Goal: Task Accomplishment & Management: Use online tool/utility

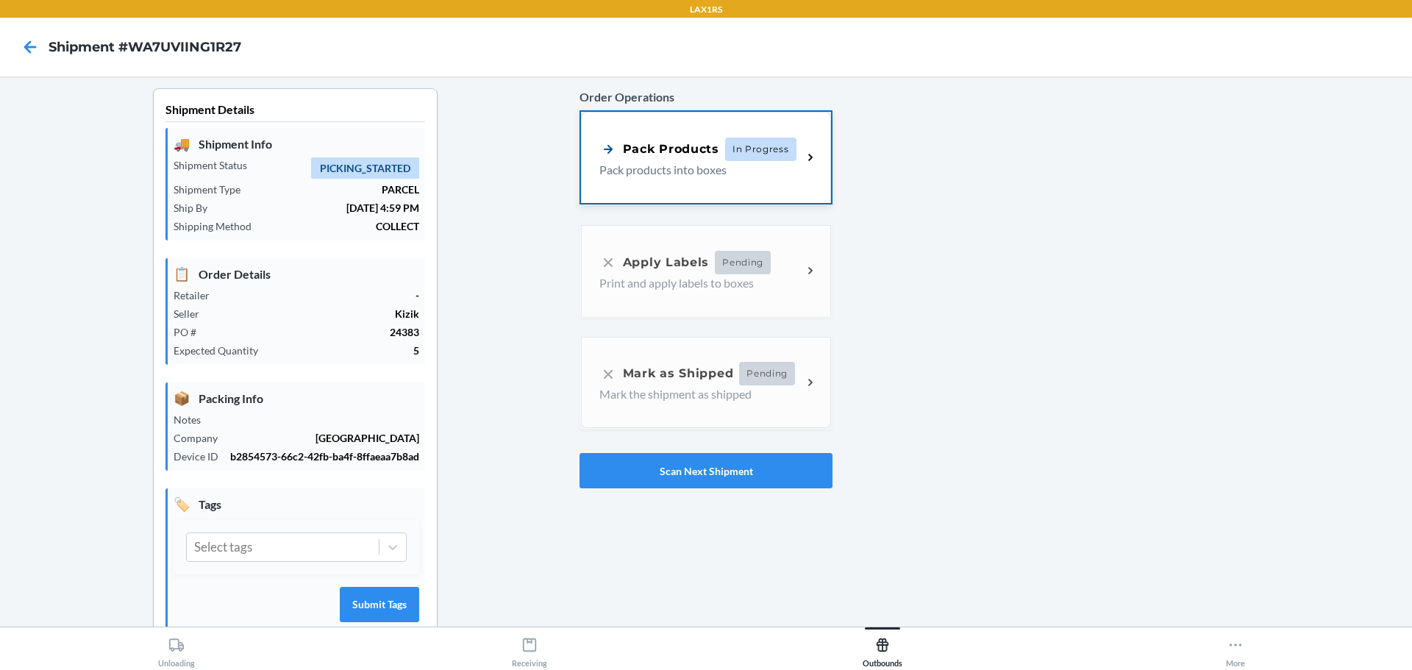
click at [640, 150] on div "Pack Products" at bounding box center [659, 149] width 120 height 18
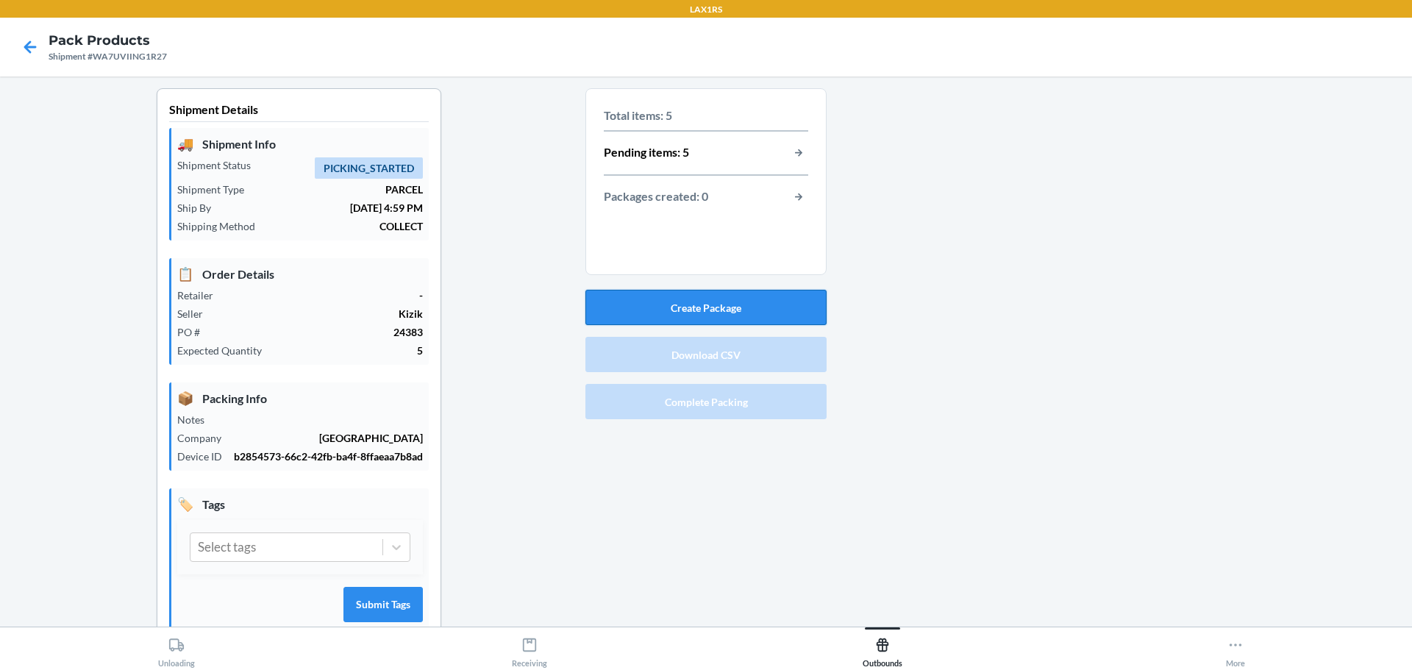
click at [692, 304] on button "Create Package" at bounding box center [705, 307] width 241 height 35
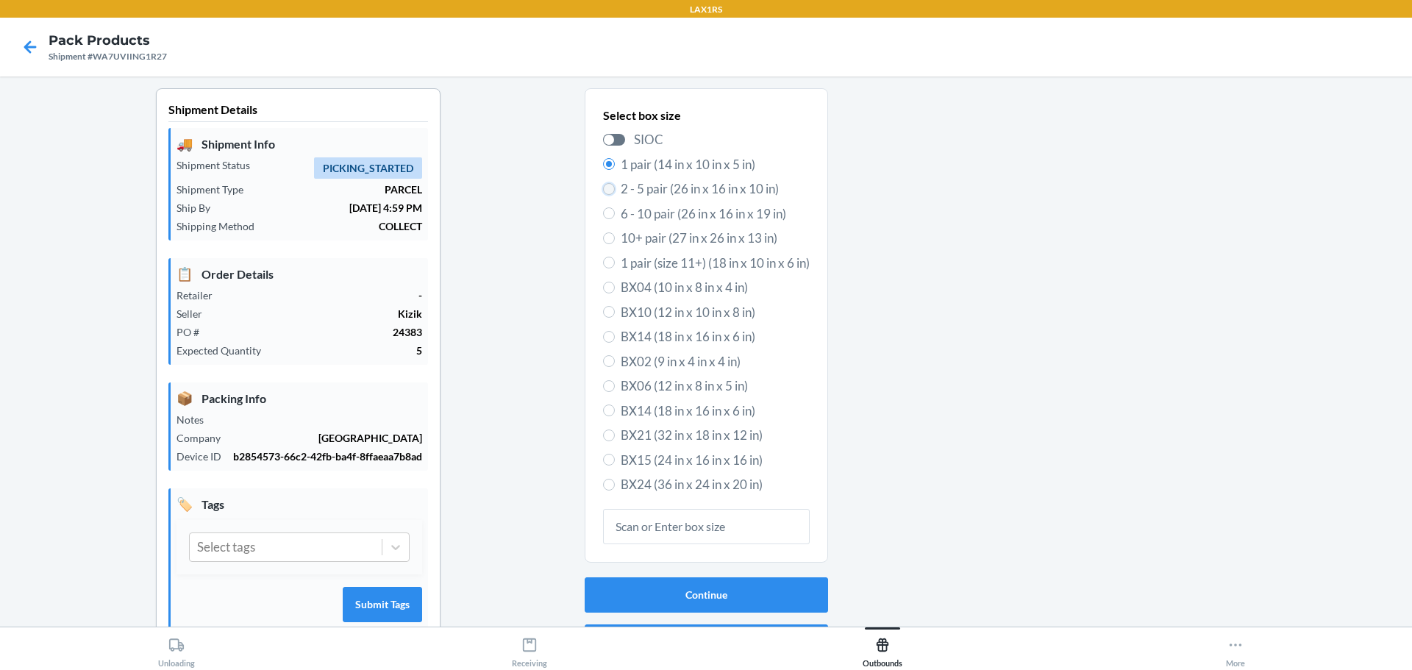
click at [606, 190] on input "2 - 5 pair (26 in x 16 in x 10 in)" at bounding box center [609, 189] width 12 height 12
radio input "true"
radio input "false"
click at [707, 590] on button "Continue" at bounding box center [706, 594] width 243 height 35
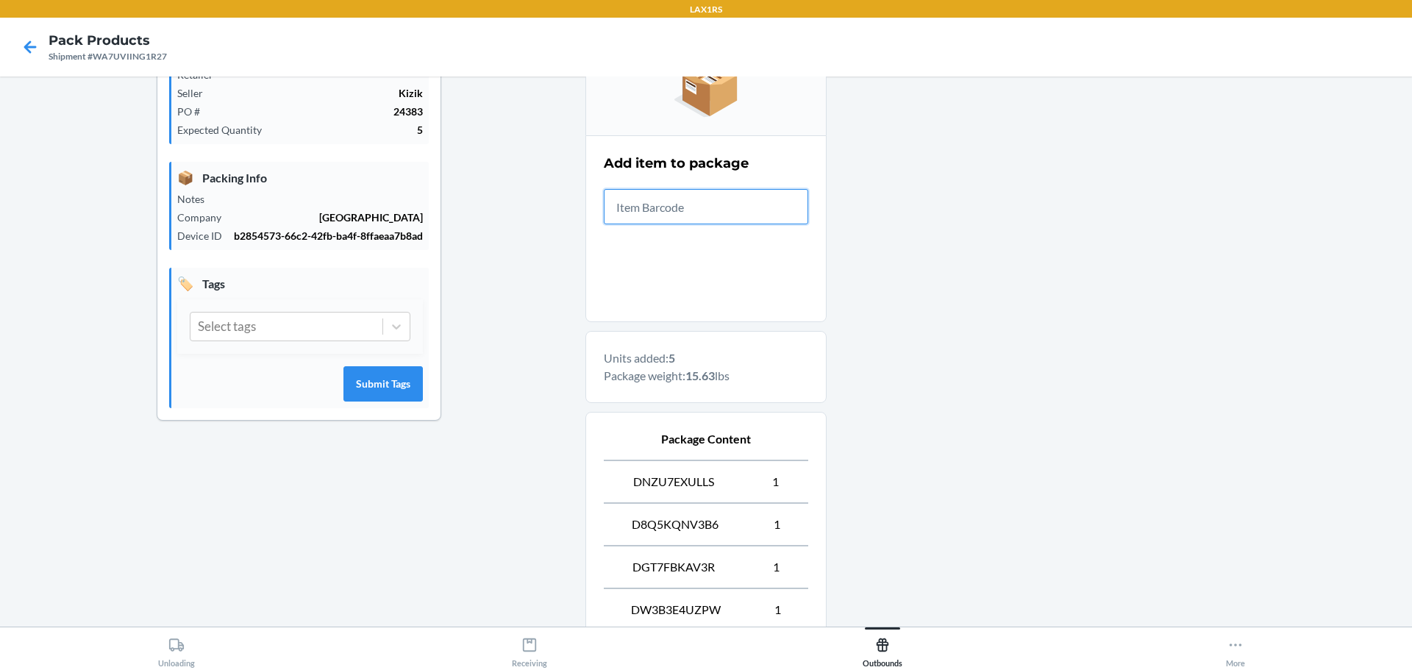
scroll to position [424, 0]
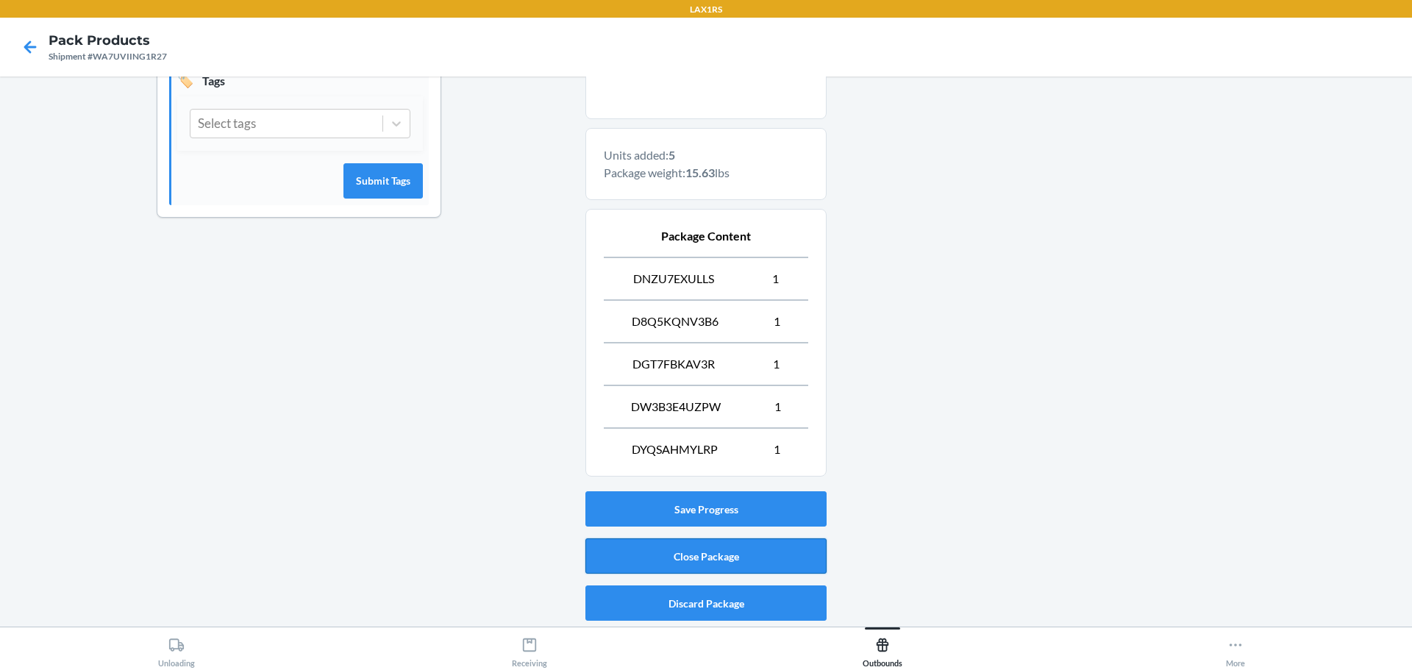
click at [695, 551] on button "Close Package" at bounding box center [705, 555] width 241 height 35
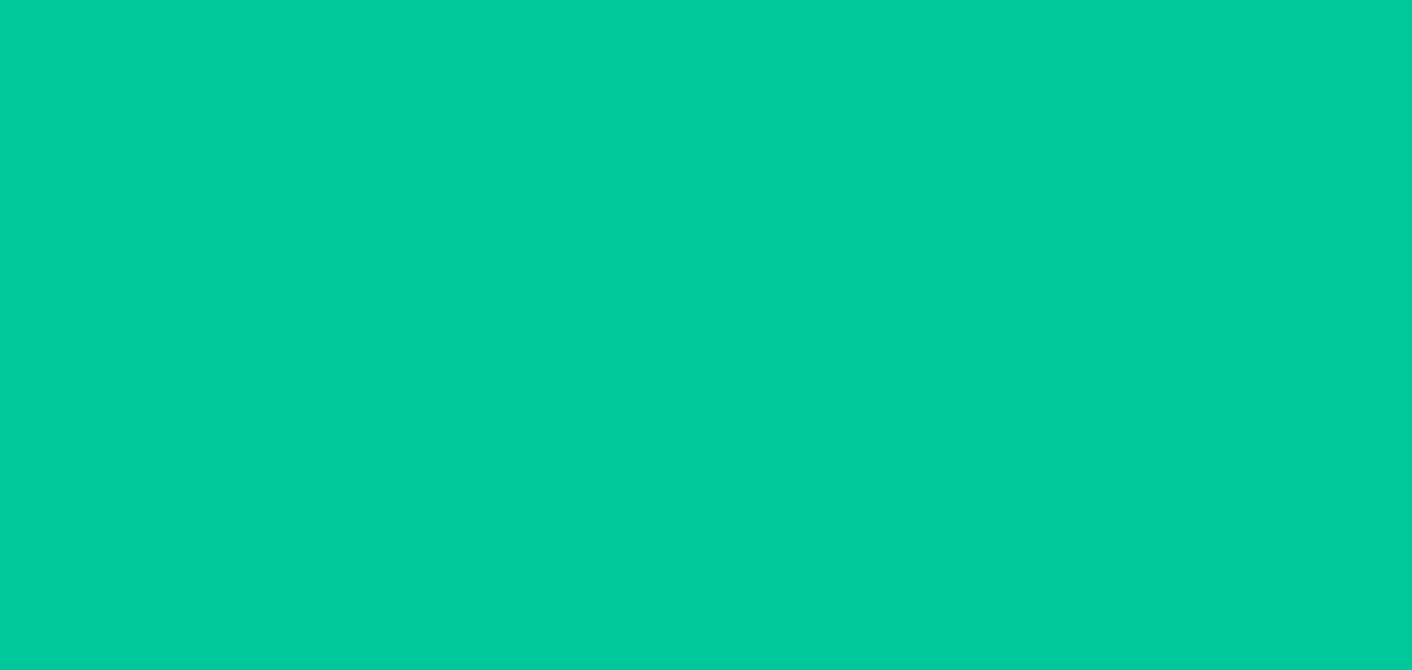
scroll to position [38, 0]
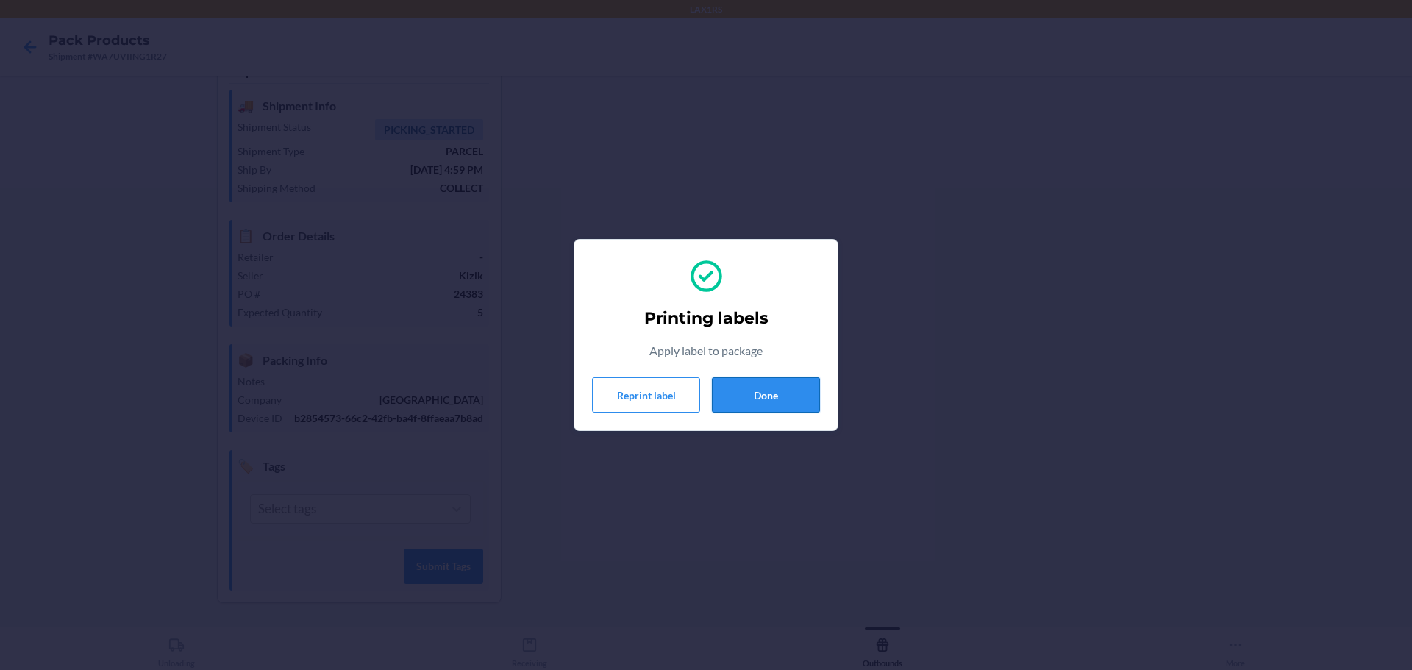
click at [779, 389] on button "Done" at bounding box center [766, 394] width 108 height 35
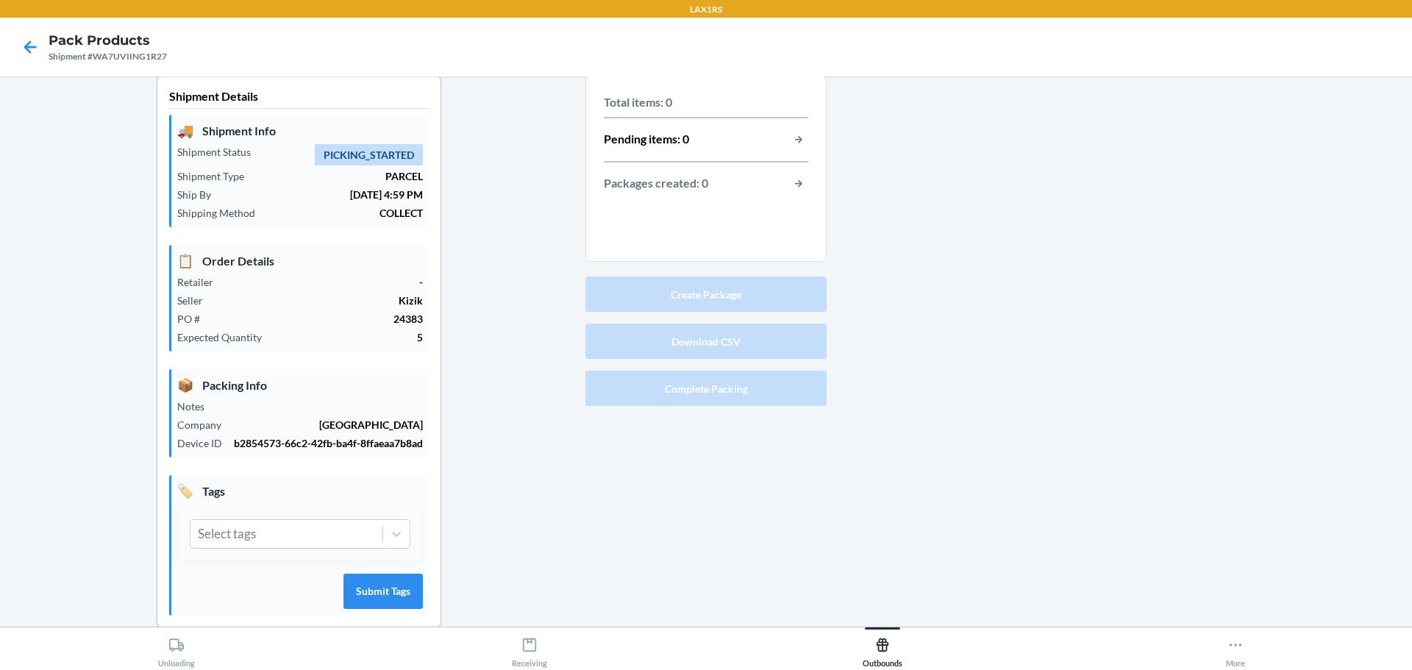
scroll to position [0, 0]
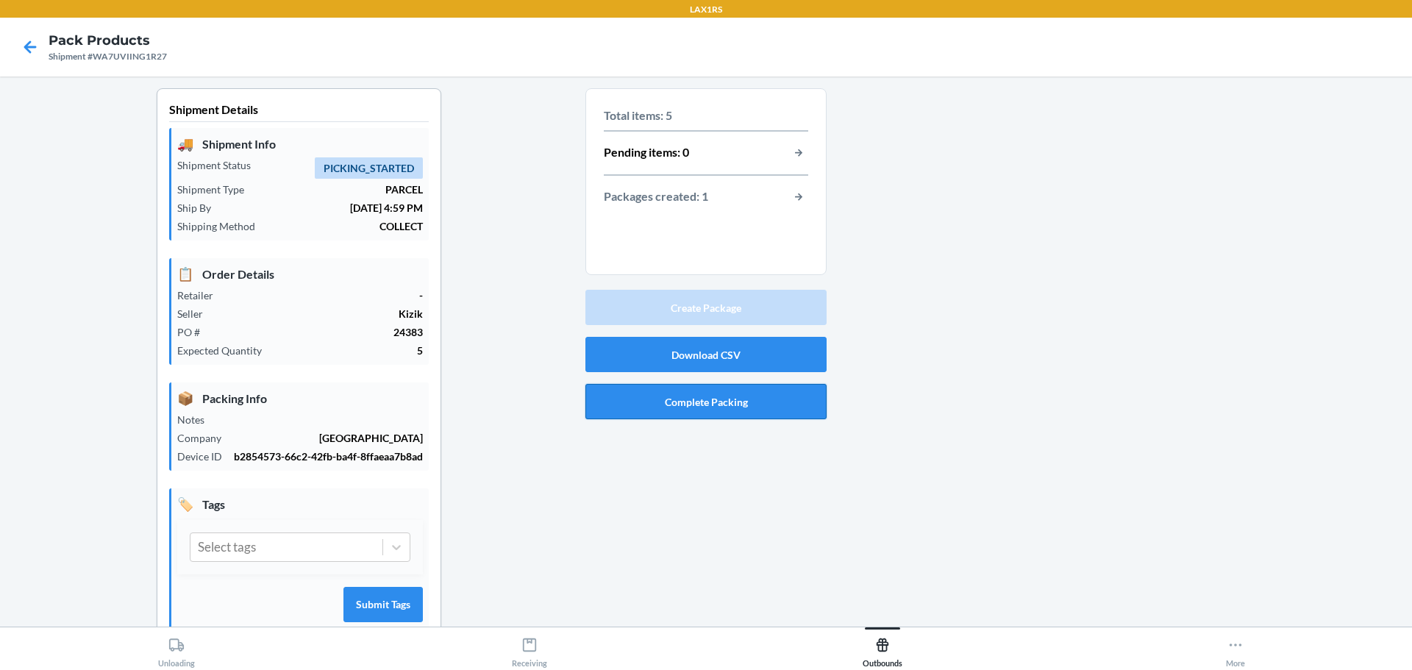
click at [690, 400] on button "Complete Packing" at bounding box center [705, 401] width 241 height 35
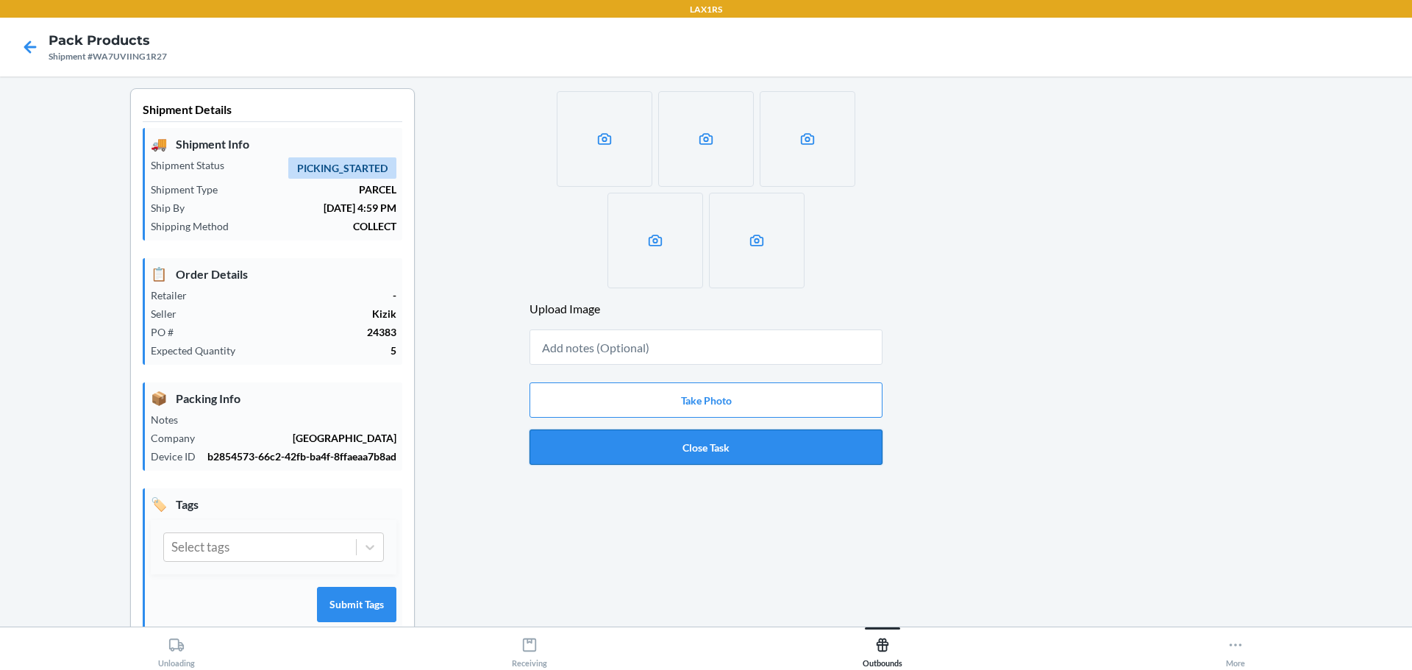
click at [688, 446] on button "Close Task" at bounding box center [705, 446] width 353 height 35
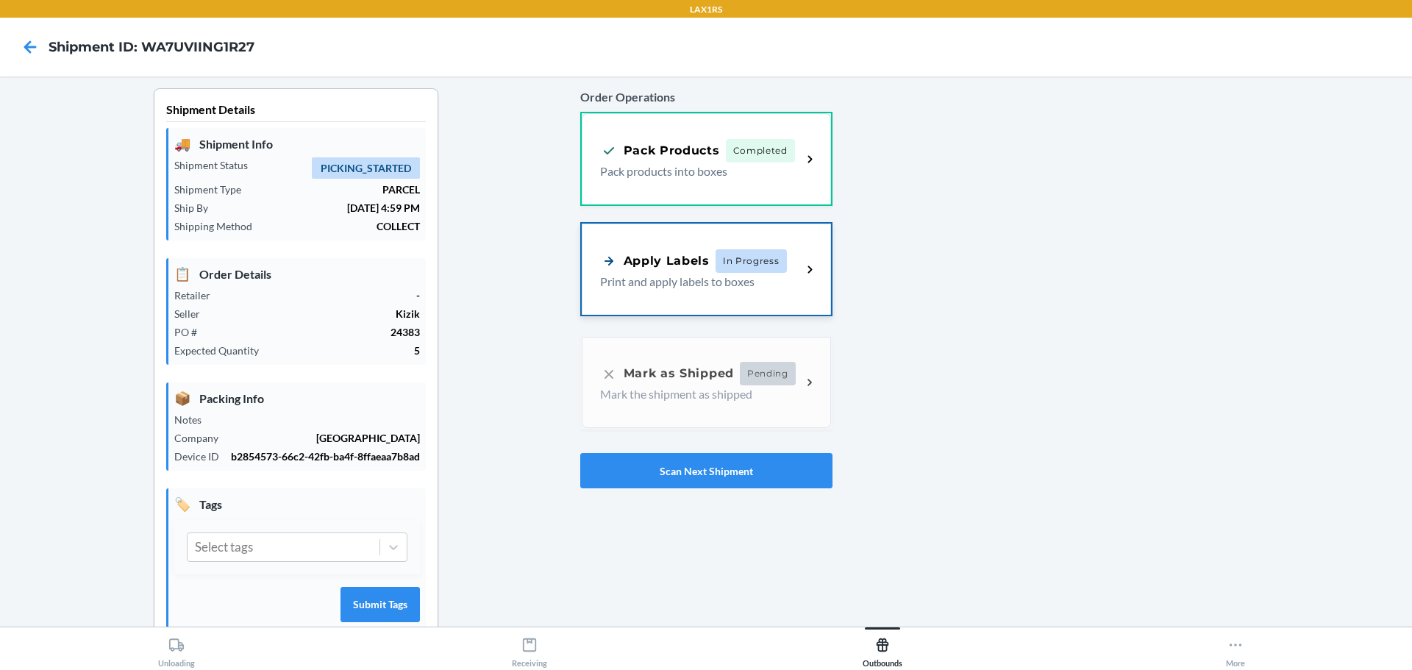
click at [683, 269] on div "Apply Labels" at bounding box center [655, 260] width 110 height 18
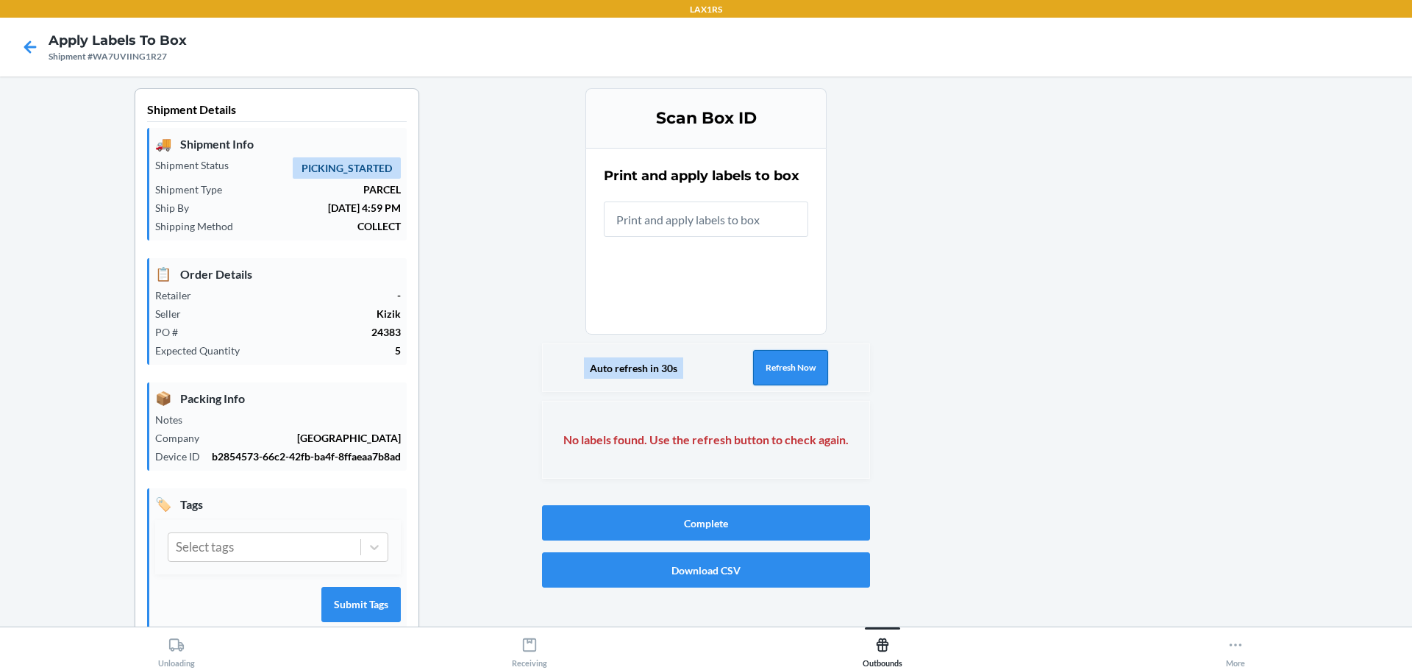
click at [774, 359] on button "Refresh Now" at bounding box center [790, 367] width 75 height 35
click at [23, 50] on icon at bounding box center [30, 47] width 25 height 25
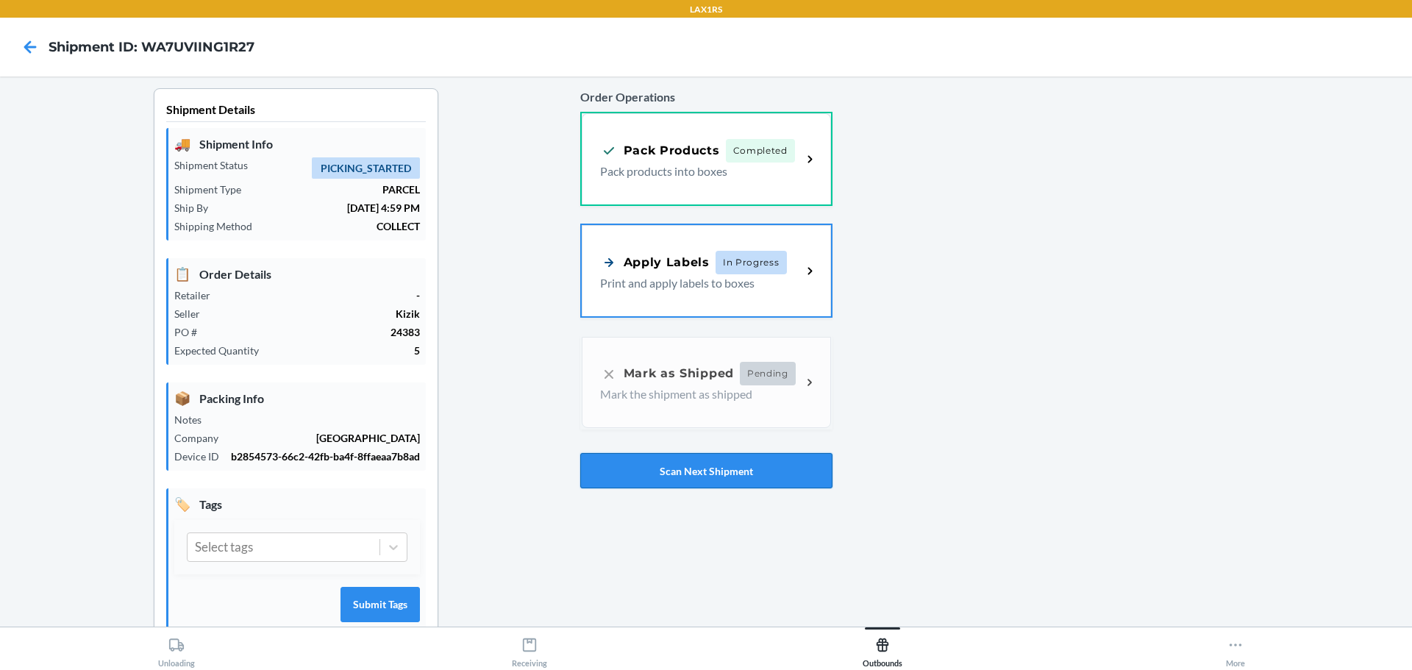
click at [754, 479] on button "Scan Next Shipment" at bounding box center [706, 470] width 252 height 35
click at [703, 281] on p "Print and apply labels to boxes" at bounding box center [695, 282] width 190 height 18
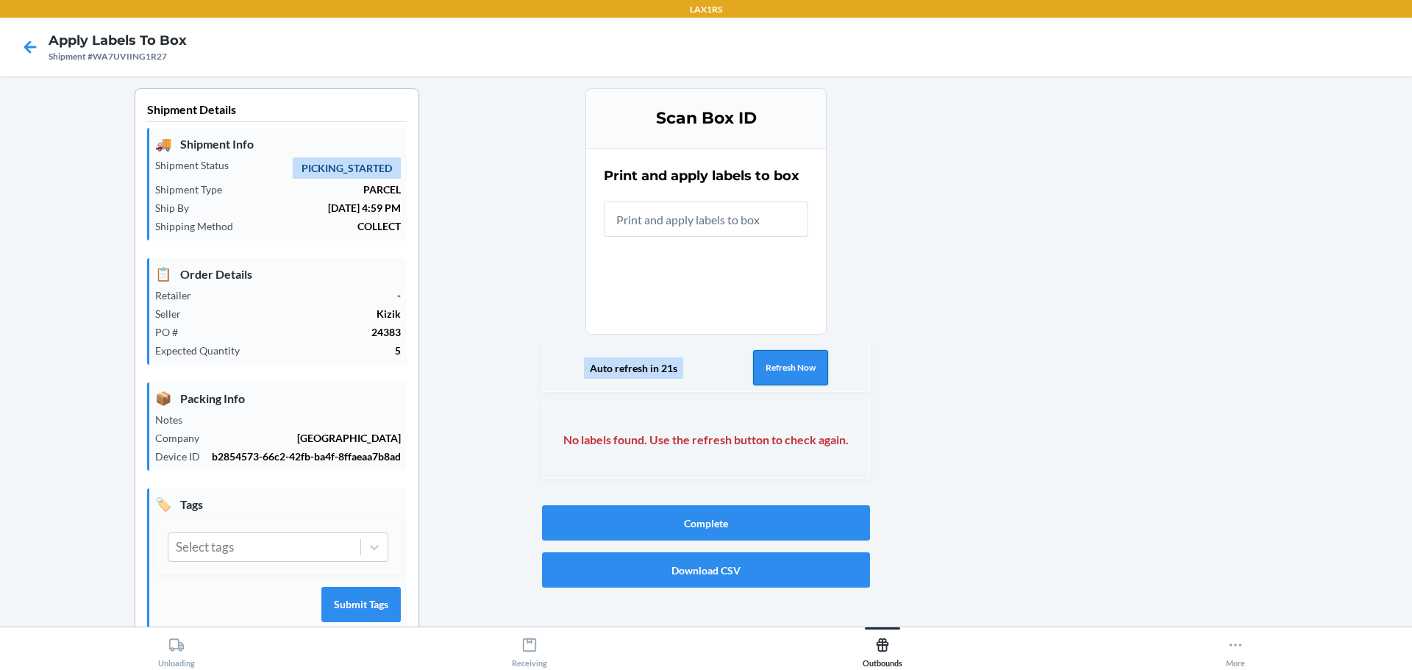
click at [790, 371] on button "Refresh Now" at bounding box center [790, 367] width 75 height 35
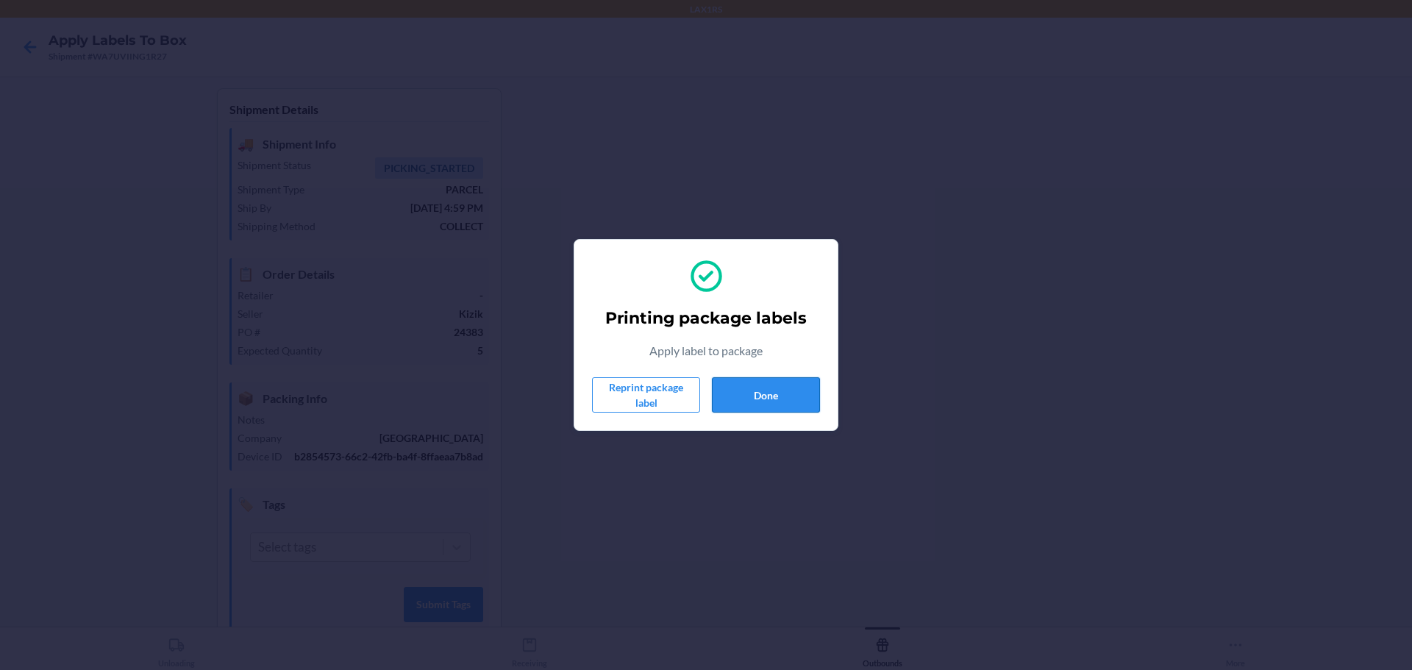
click at [765, 396] on button "Done" at bounding box center [766, 394] width 108 height 35
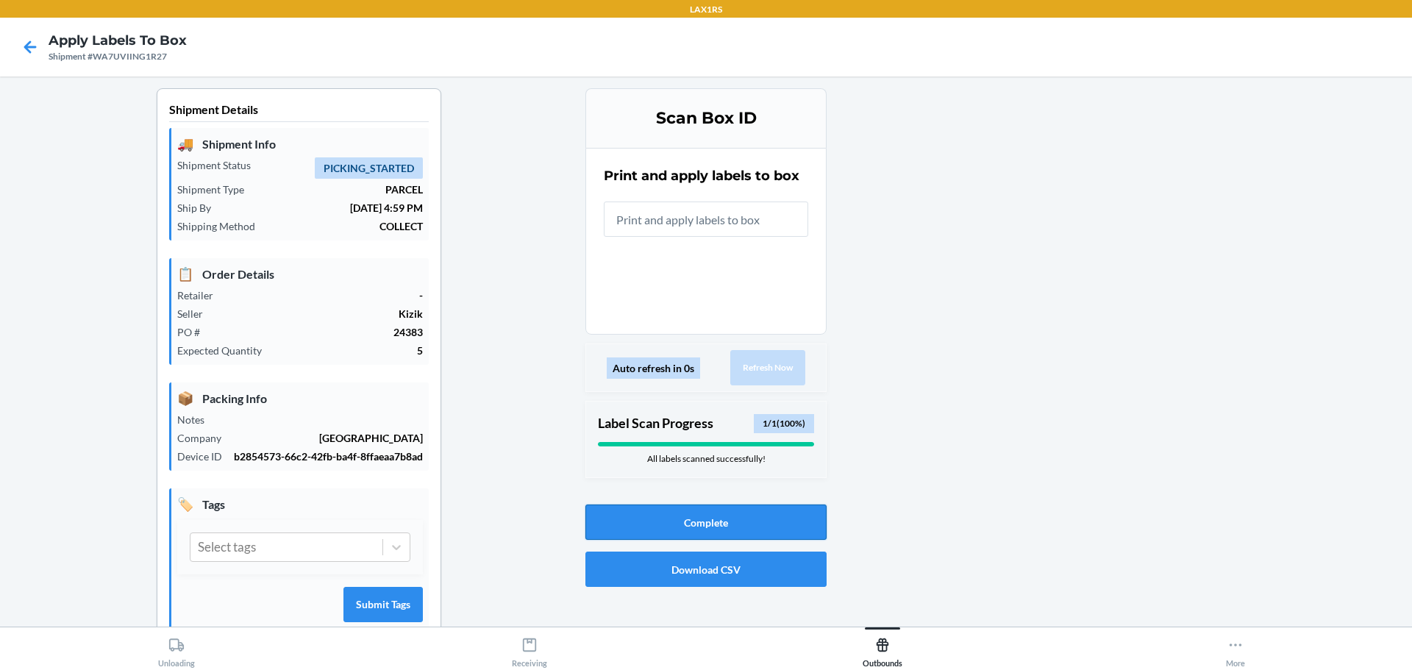
click at [692, 532] on button "Complete" at bounding box center [705, 521] width 241 height 35
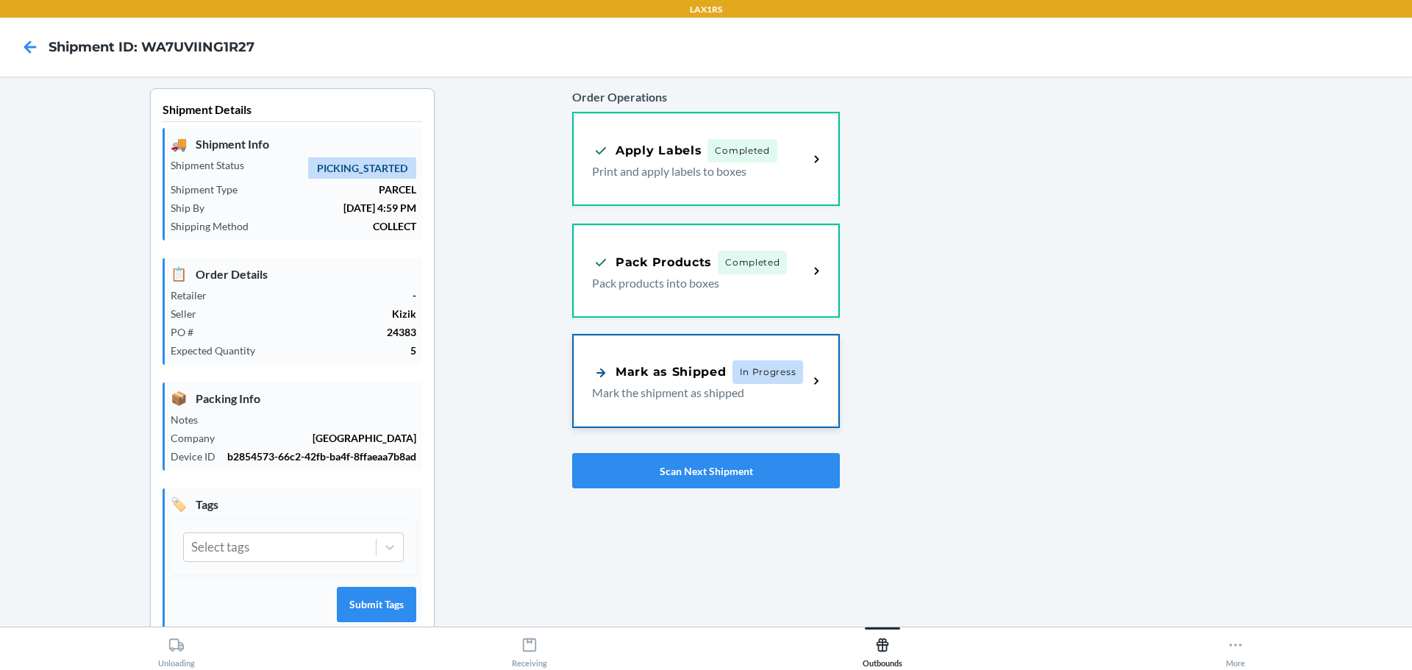
click at [682, 396] on p "Mark the shipment as shipped" at bounding box center [694, 393] width 204 height 18
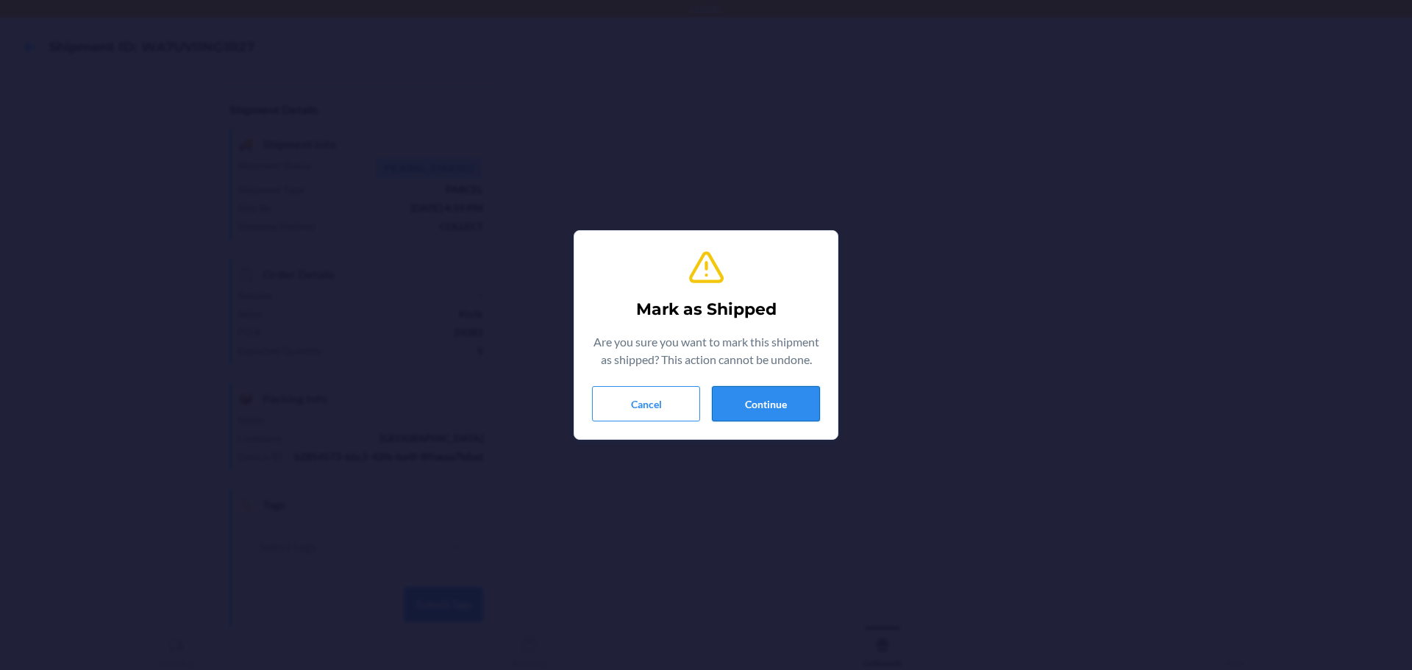
click at [761, 418] on button "Continue" at bounding box center [766, 403] width 108 height 35
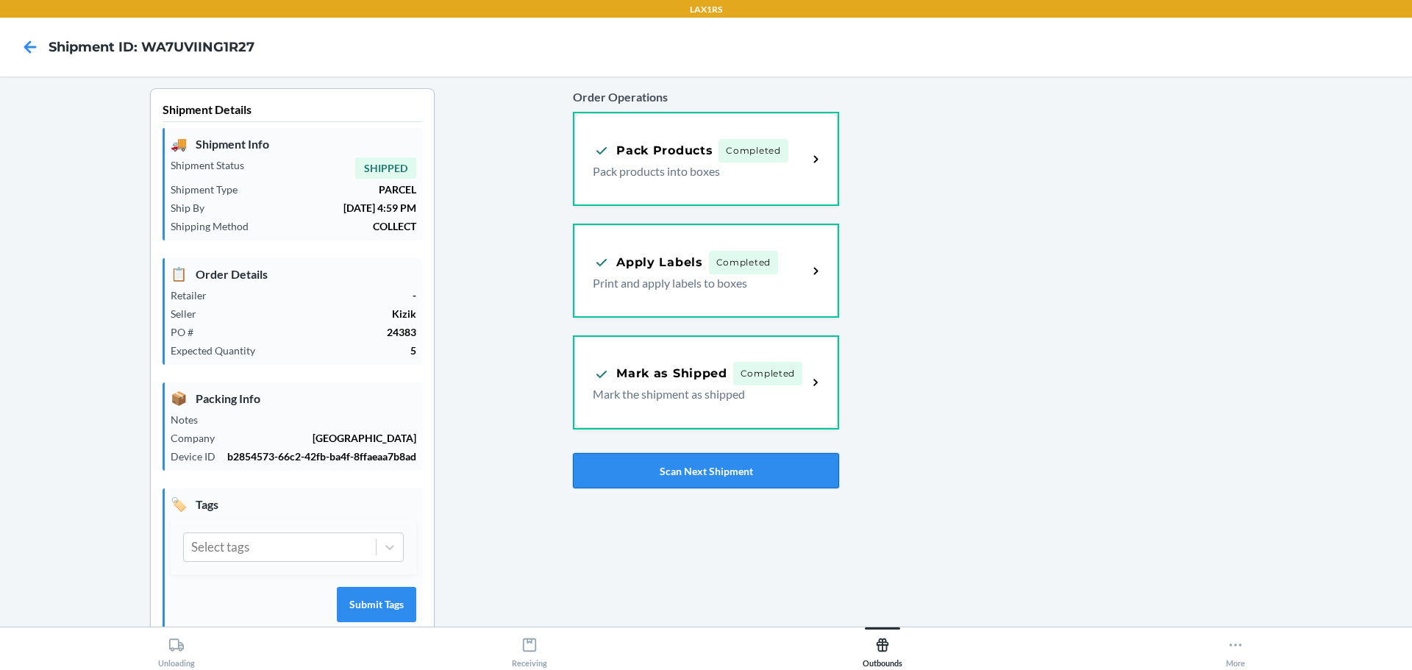
click at [780, 463] on button "Scan Next Shipment" at bounding box center [705, 470] width 265 height 35
click at [768, 477] on button "Scan Next Shipment" at bounding box center [705, 470] width 265 height 35
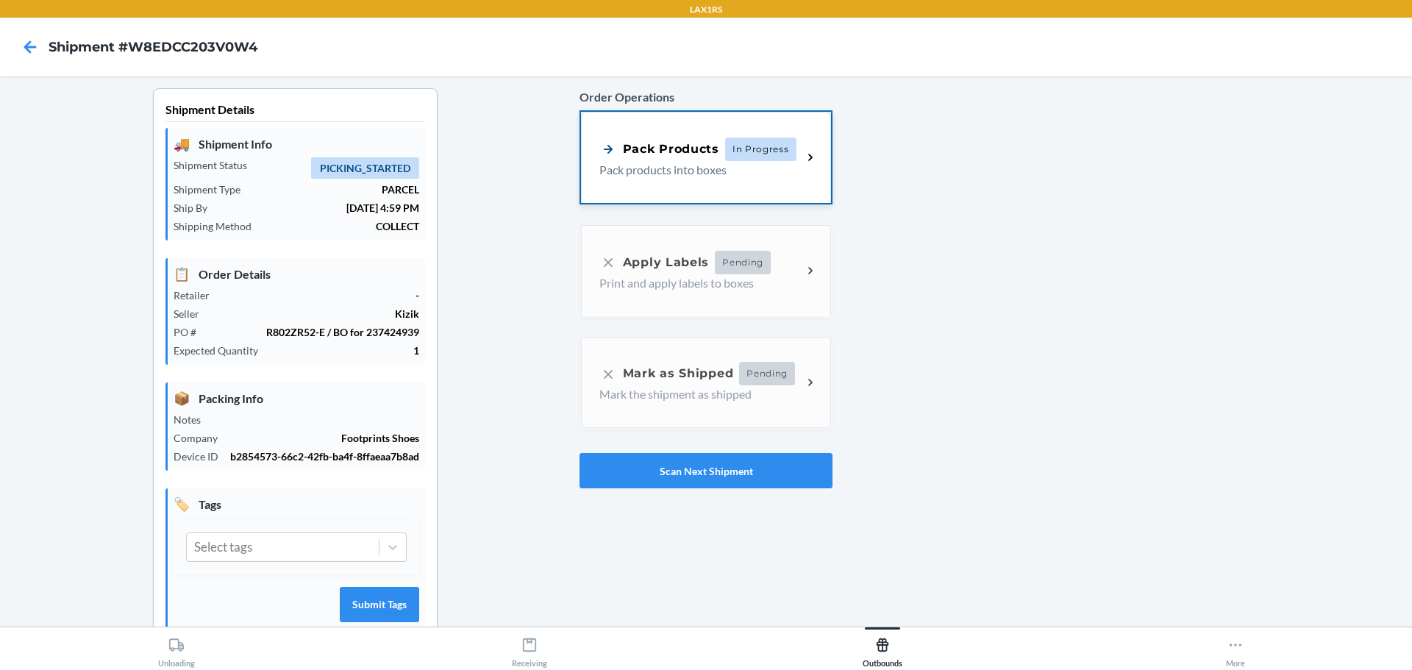
click at [687, 163] on p "Pack products into boxes" at bounding box center [694, 170] width 191 height 18
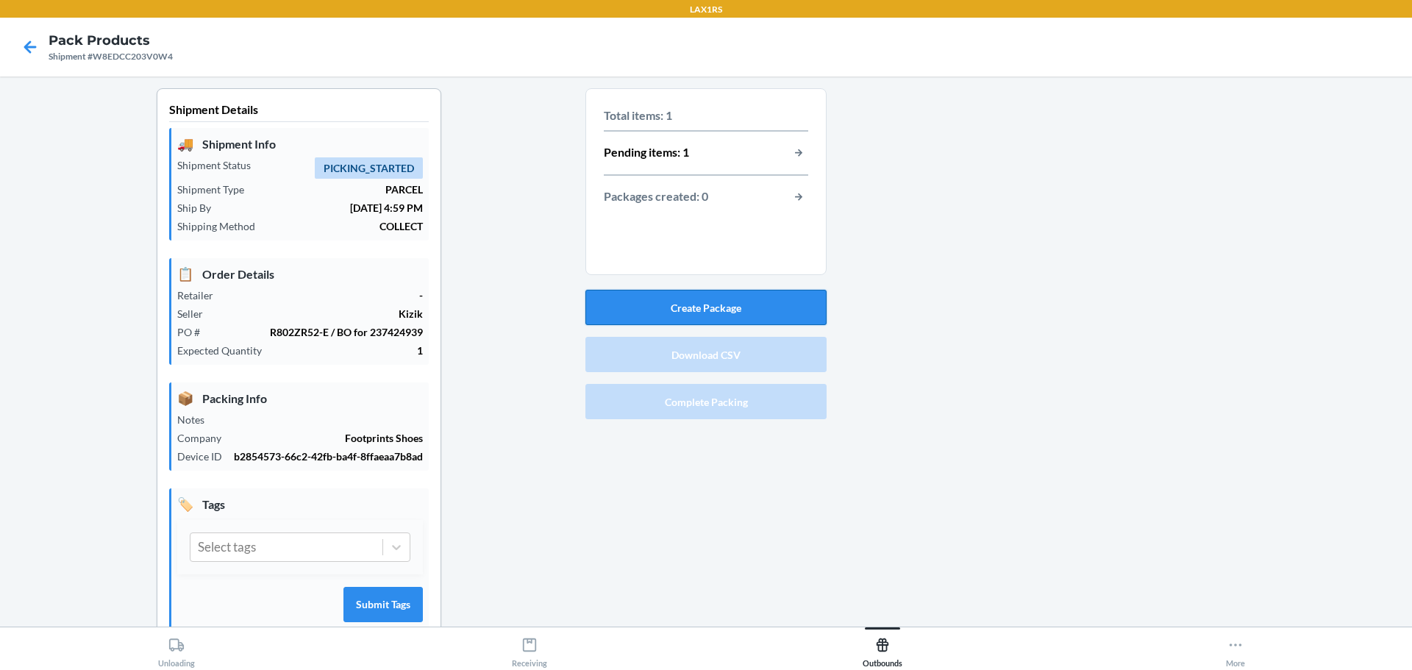
click at [715, 299] on button "Create Package" at bounding box center [705, 307] width 241 height 35
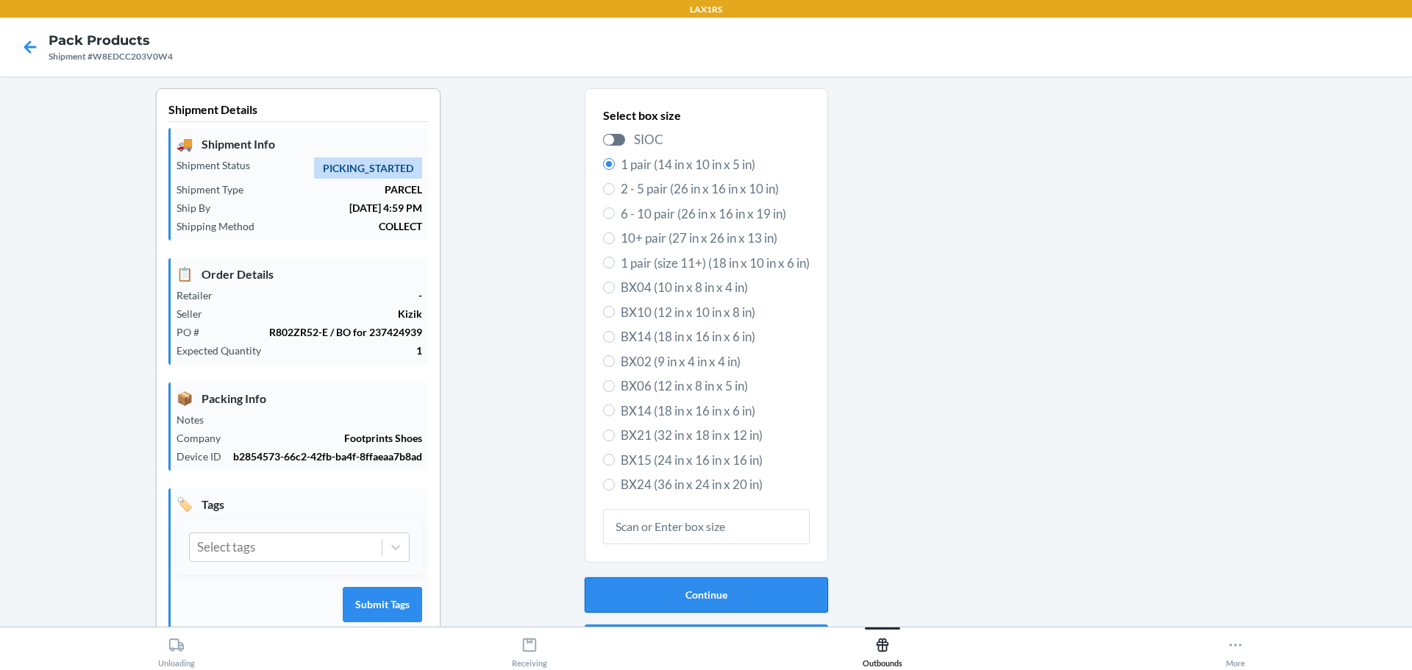
click at [711, 595] on button "Continue" at bounding box center [706, 594] width 243 height 35
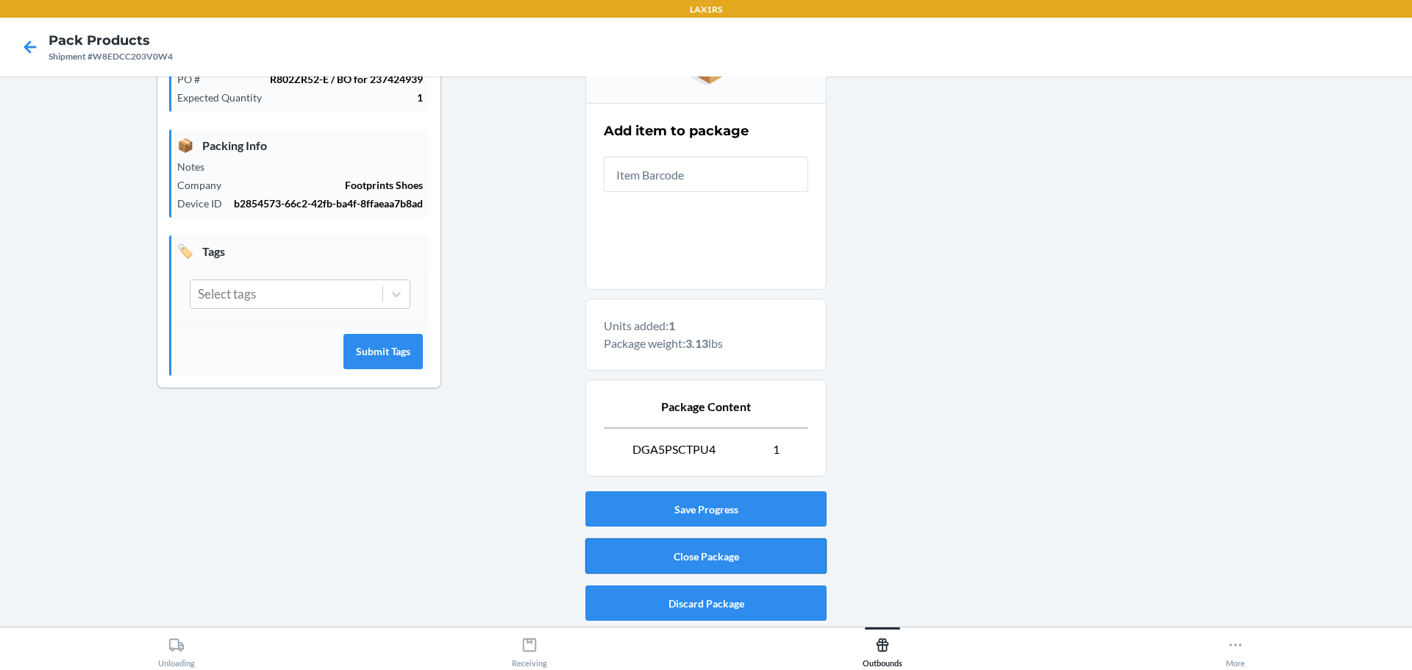
click at [692, 559] on button "Close Package" at bounding box center [705, 555] width 241 height 35
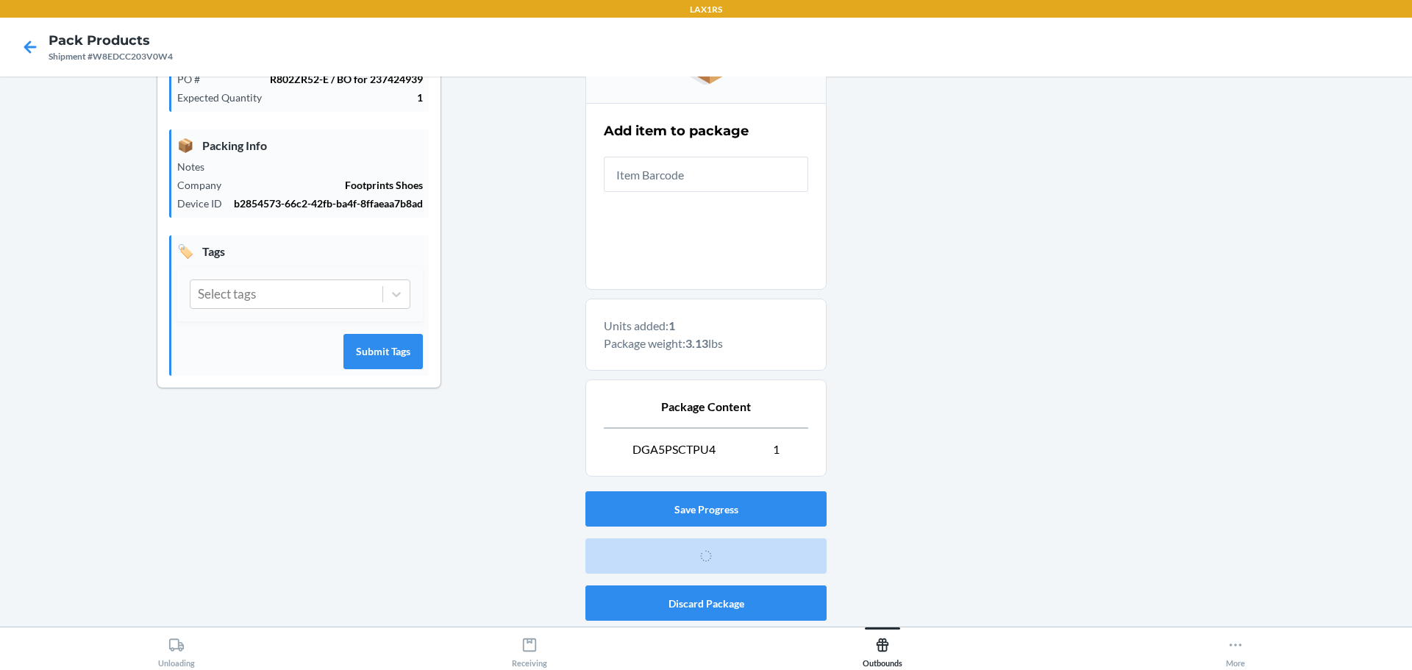
scroll to position [38, 0]
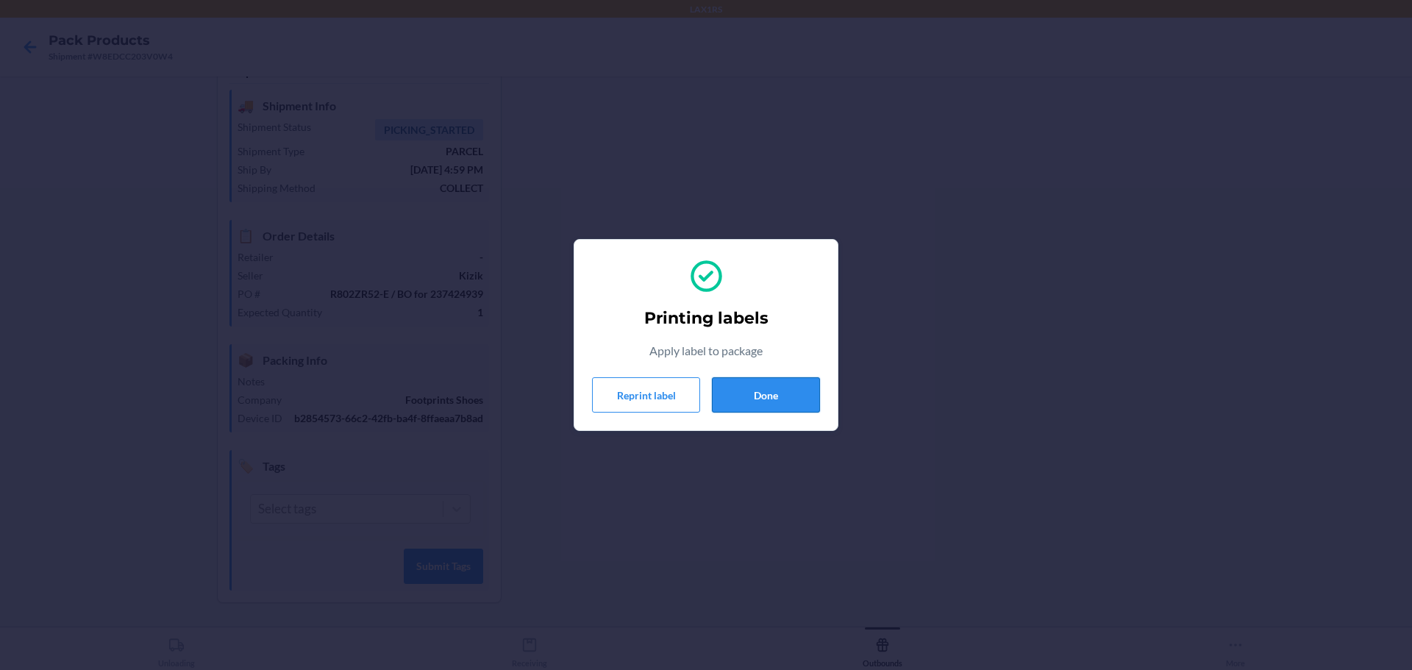
click at [794, 395] on button "Done" at bounding box center [766, 394] width 108 height 35
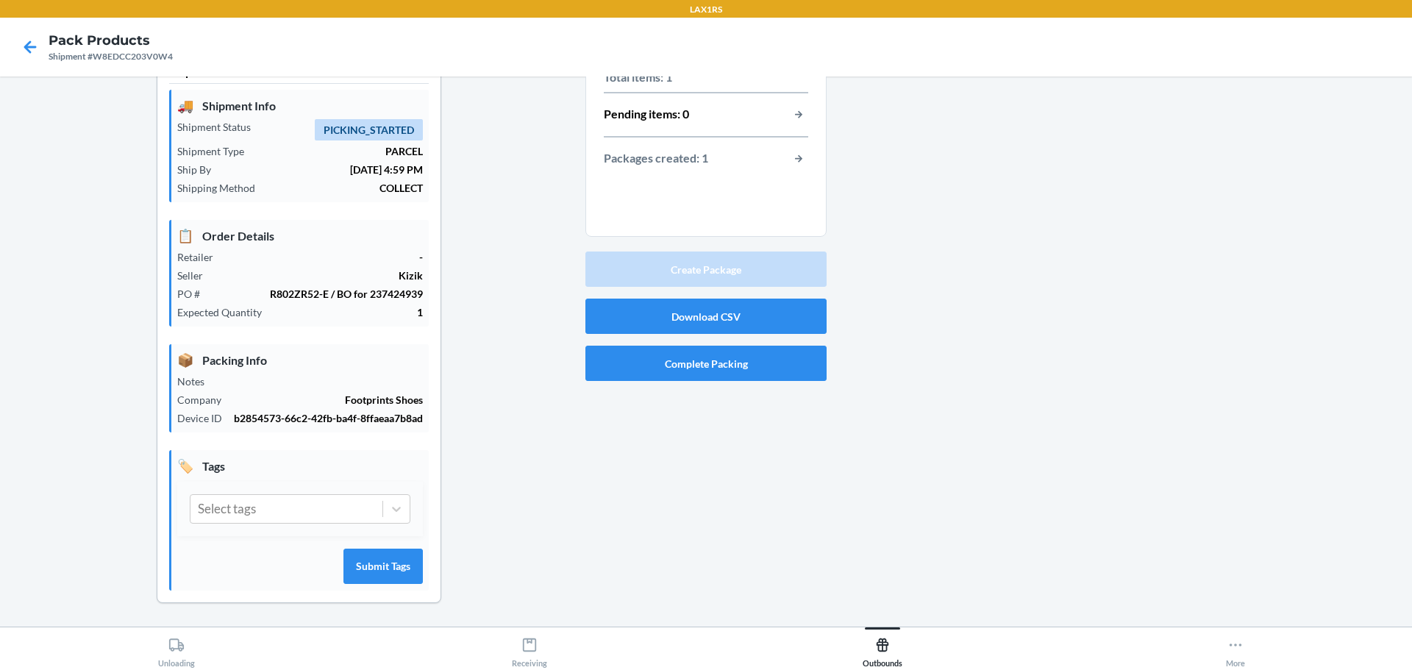
scroll to position [0, 0]
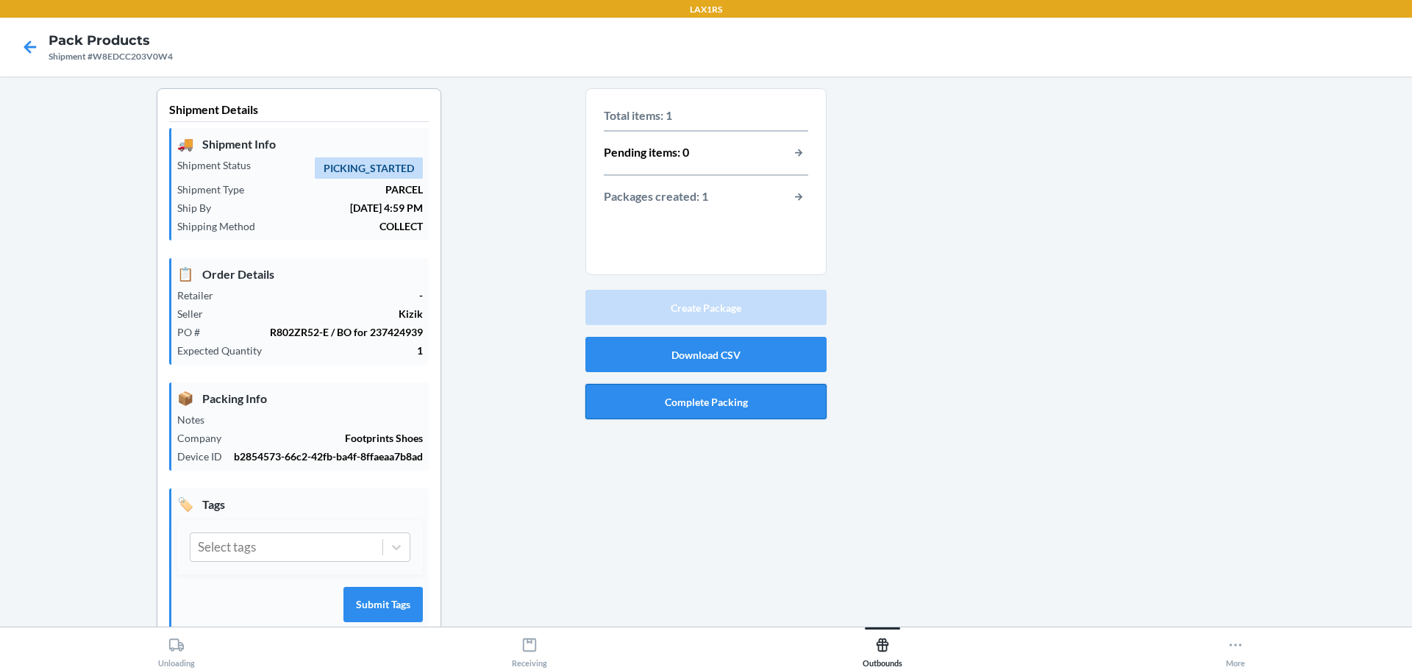
click at [718, 398] on button "Complete Packing" at bounding box center [705, 401] width 241 height 35
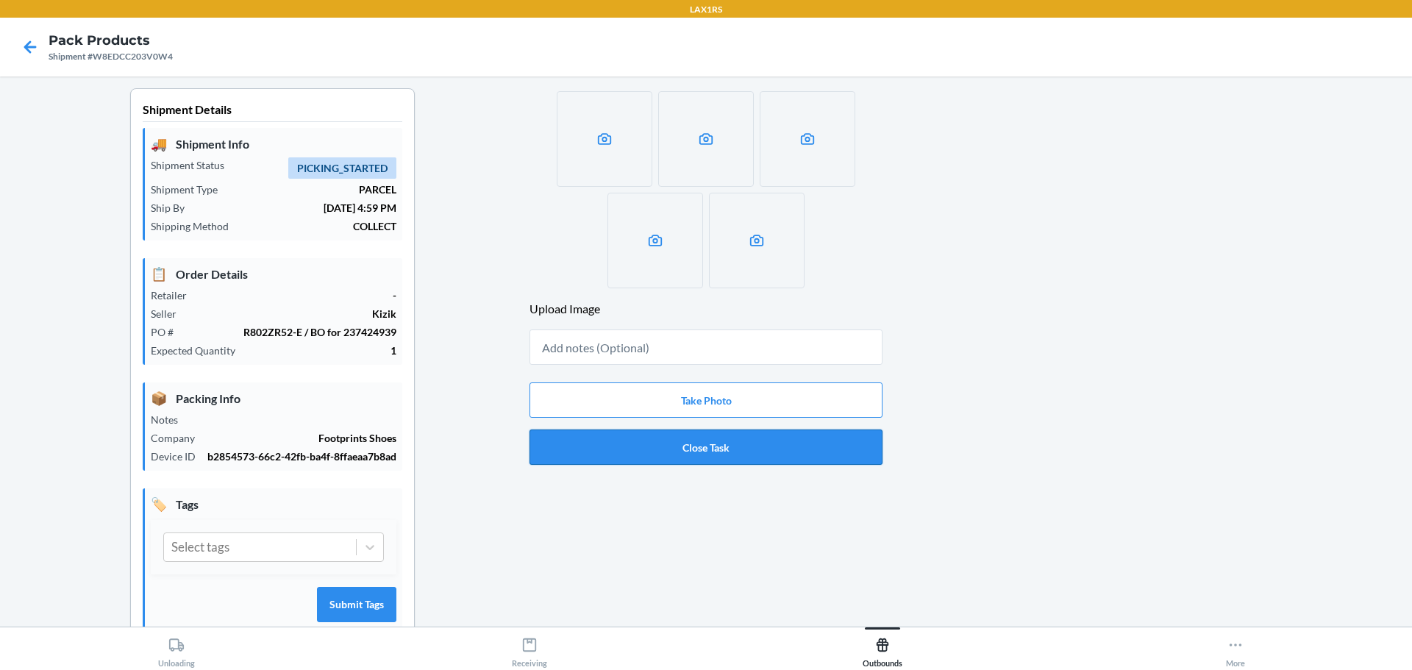
click at [724, 443] on button "Close Task" at bounding box center [705, 446] width 353 height 35
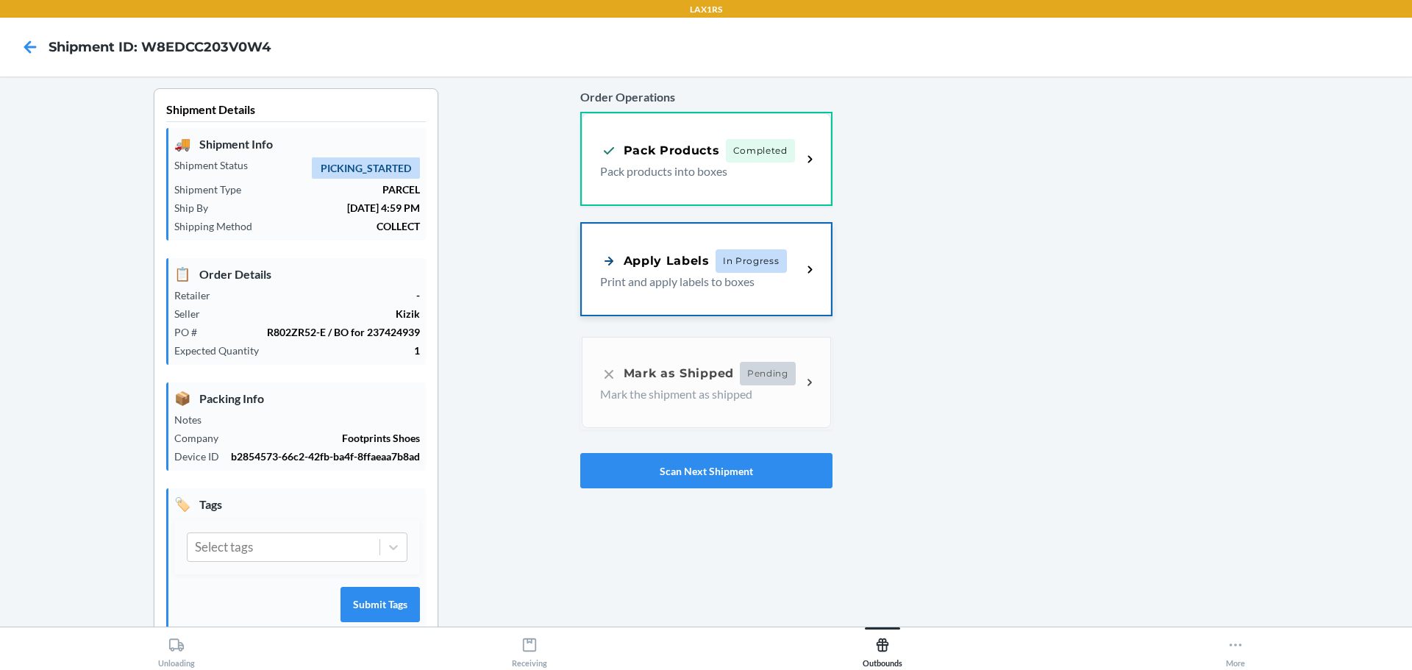
click at [703, 261] on div "Apply Labels" at bounding box center [655, 260] width 110 height 18
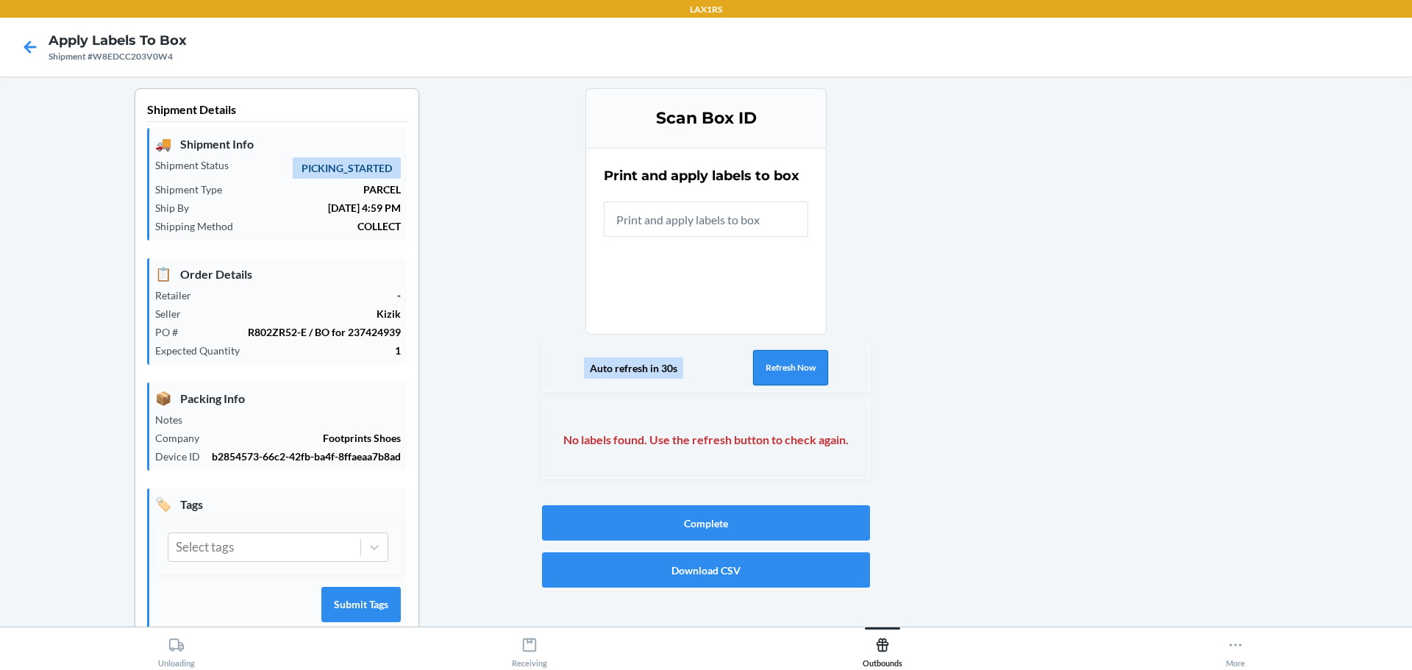
click at [782, 360] on button "Refresh Now" at bounding box center [790, 367] width 75 height 35
click at [32, 39] on icon at bounding box center [30, 47] width 25 height 25
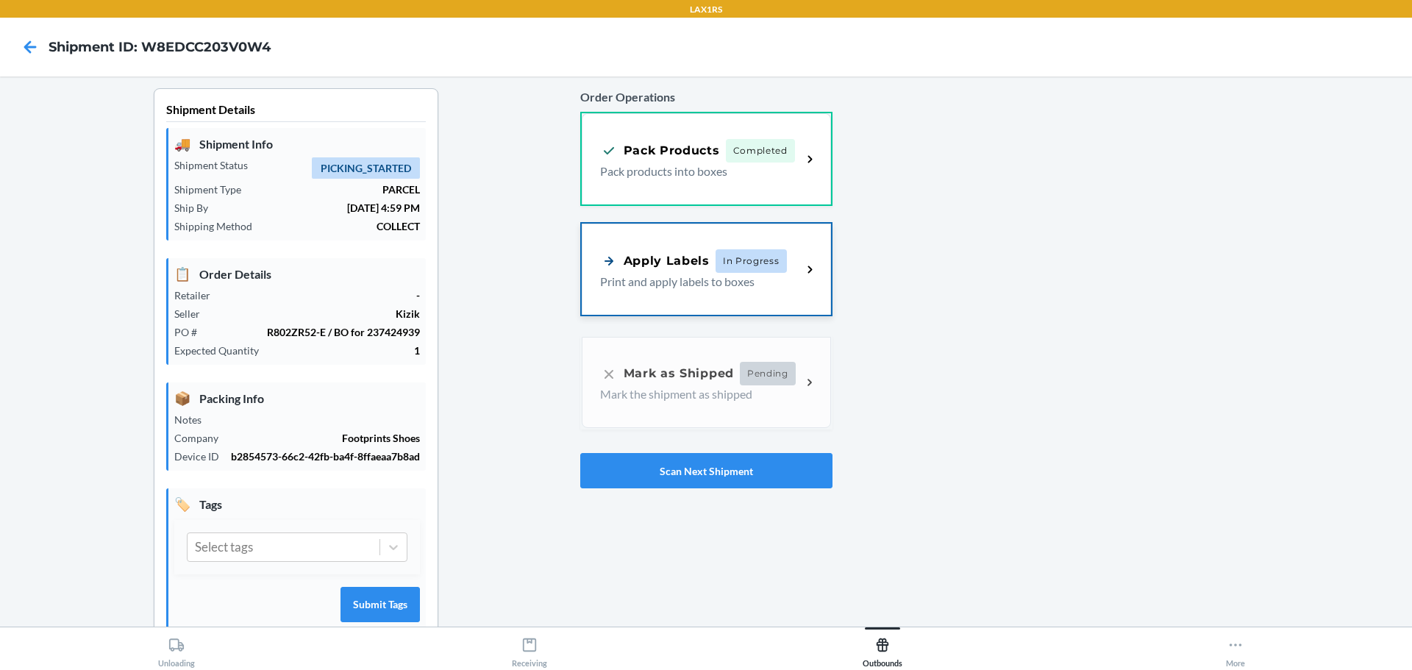
click at [611, 279] on p "Print and apply labels to boxes" at bounding box center [695, 282] width 190 height 18
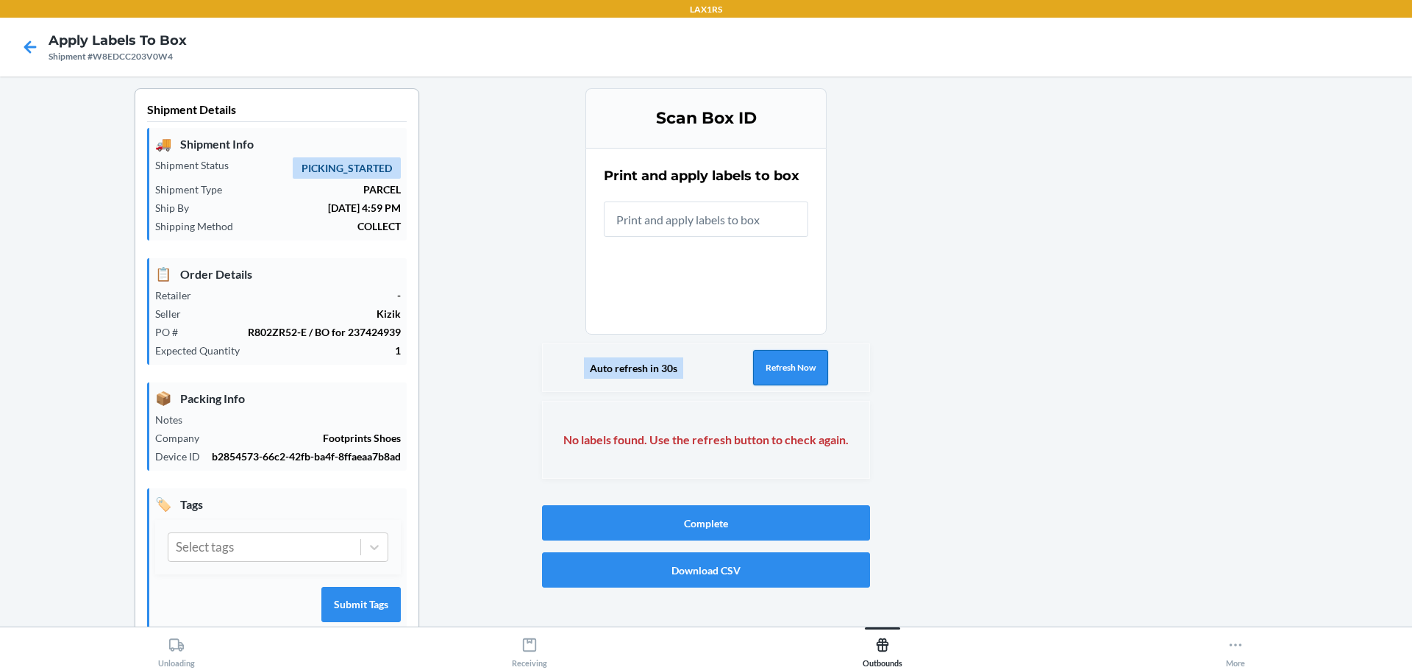
click at [753, 354] on button "Refresh Now" at bounding box center [790, 367] width 75 height 35
click at [33, 54] on icon at bounding box center [30, 47] width 25 height 25
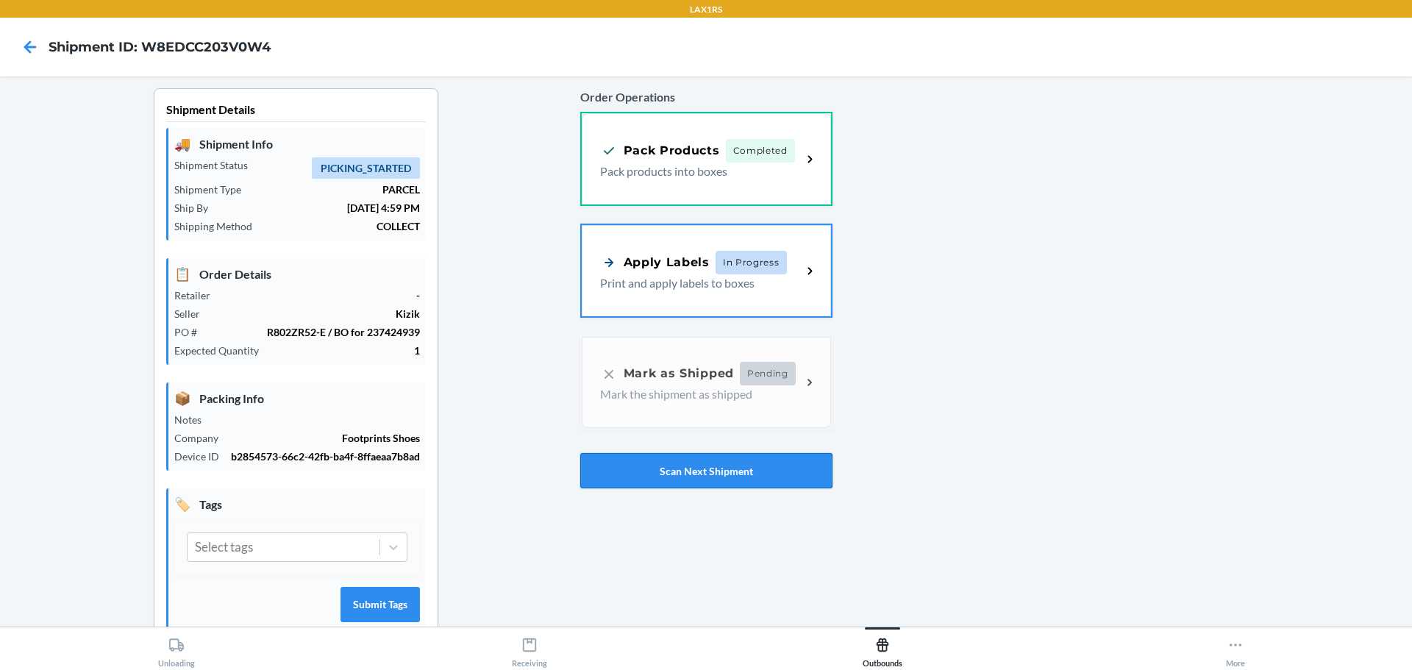
click at [671, 488] on button "Scan Next Shipment" at bounding box center [706, 470] width 252 height 35
click at [689, 274] on p "Print and apply labels to boxes" at bounding box center [695, 282] width 190 height 18
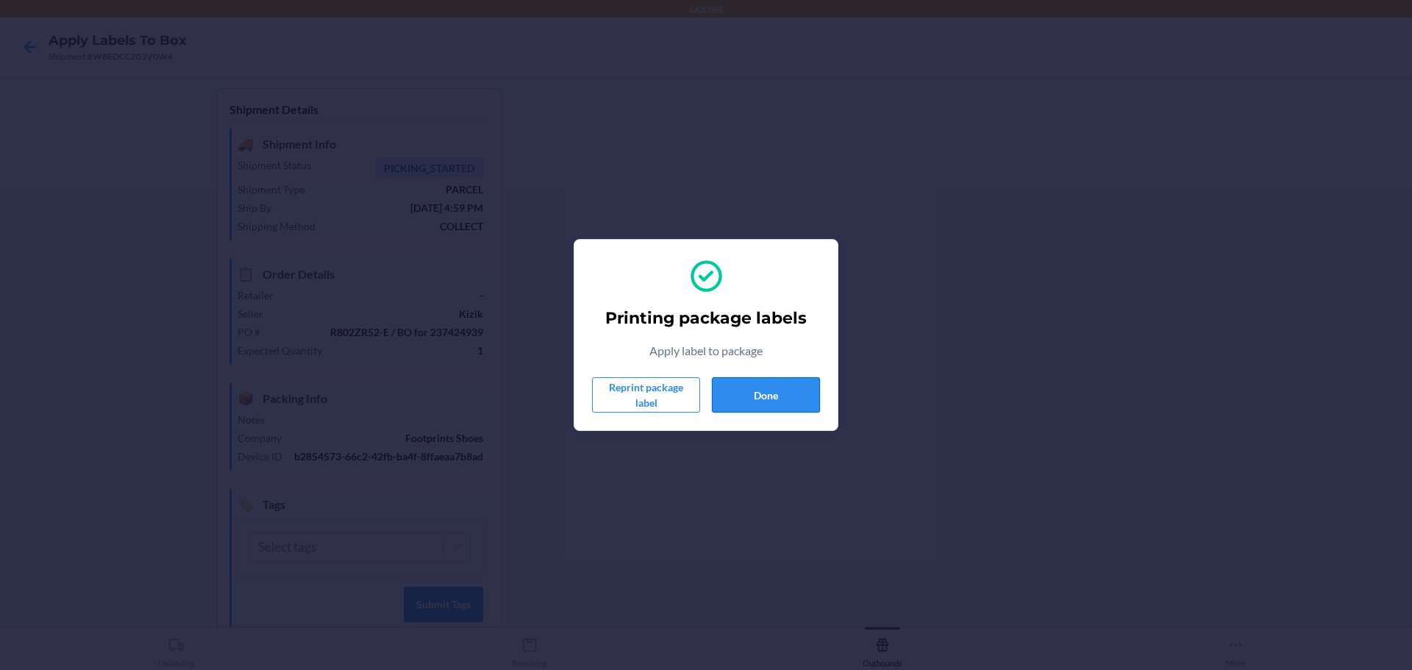
click at [752, 398] on button "Done" at bounding box center [766, 394] width 108 height 35
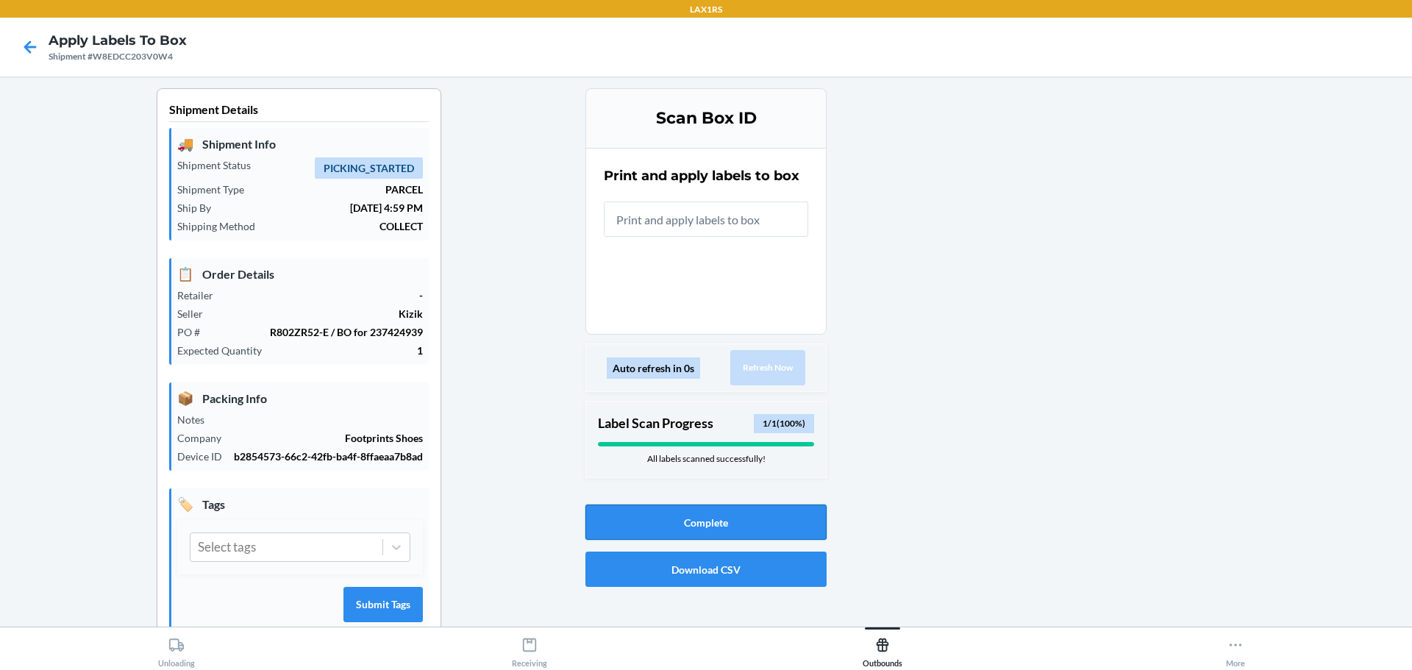
click at [702, 522] on button "Complete" at bounding box center [705, 521] width 241 height 35
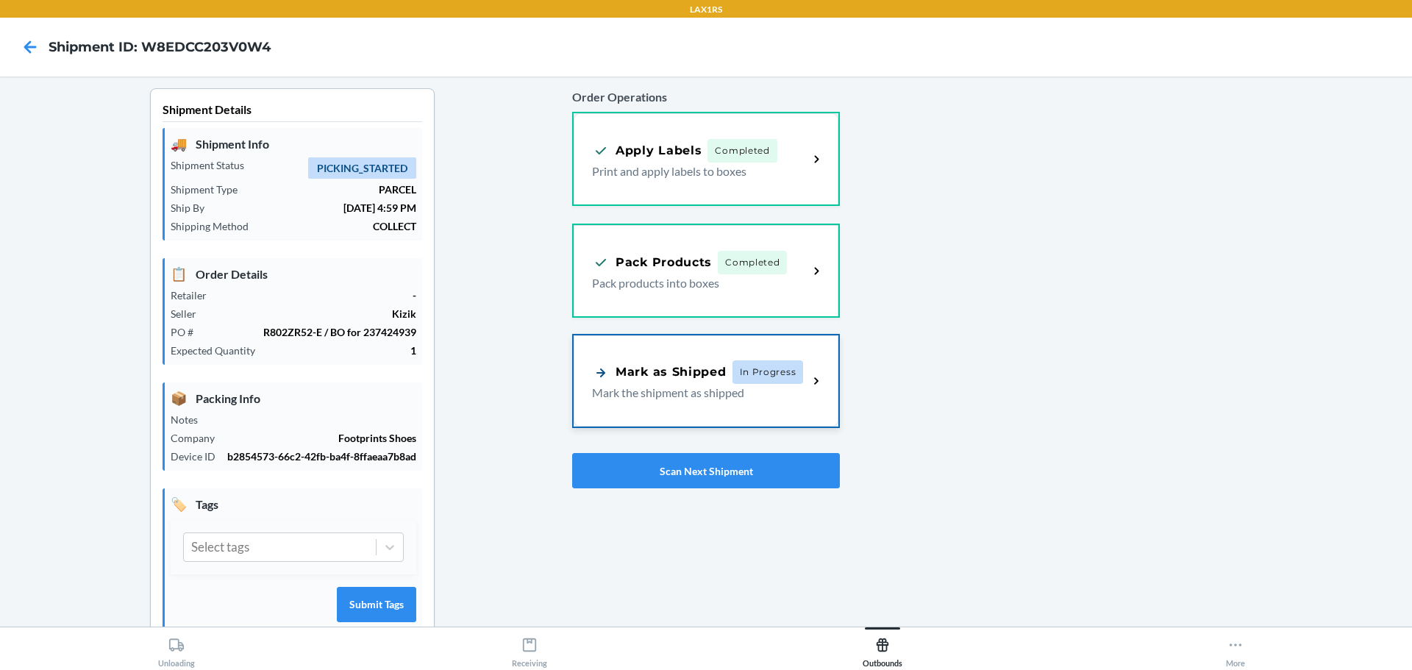
click at [677, 387] on p "Mark the shipment as shipped" at bounding box center [694, 393] width 204 height 18
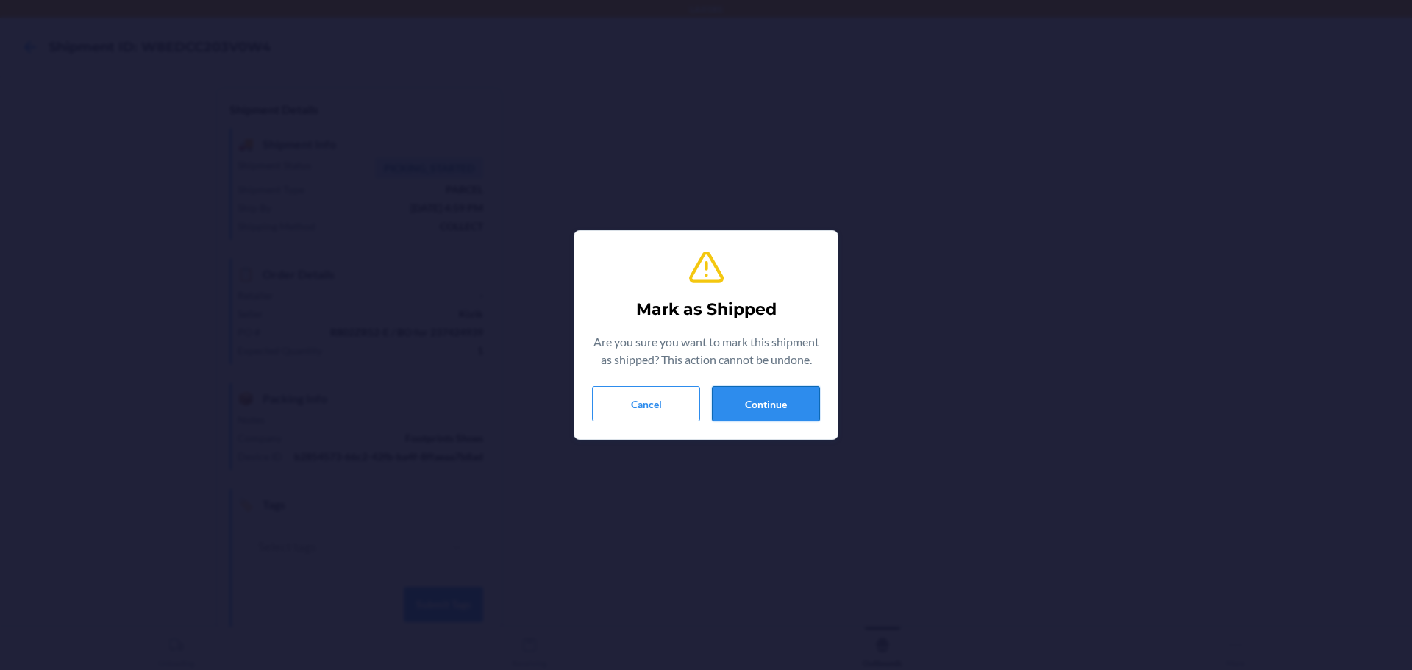
click at [777, 400] on button "Continue" at bounding box center [766, 403] width 108 height 35
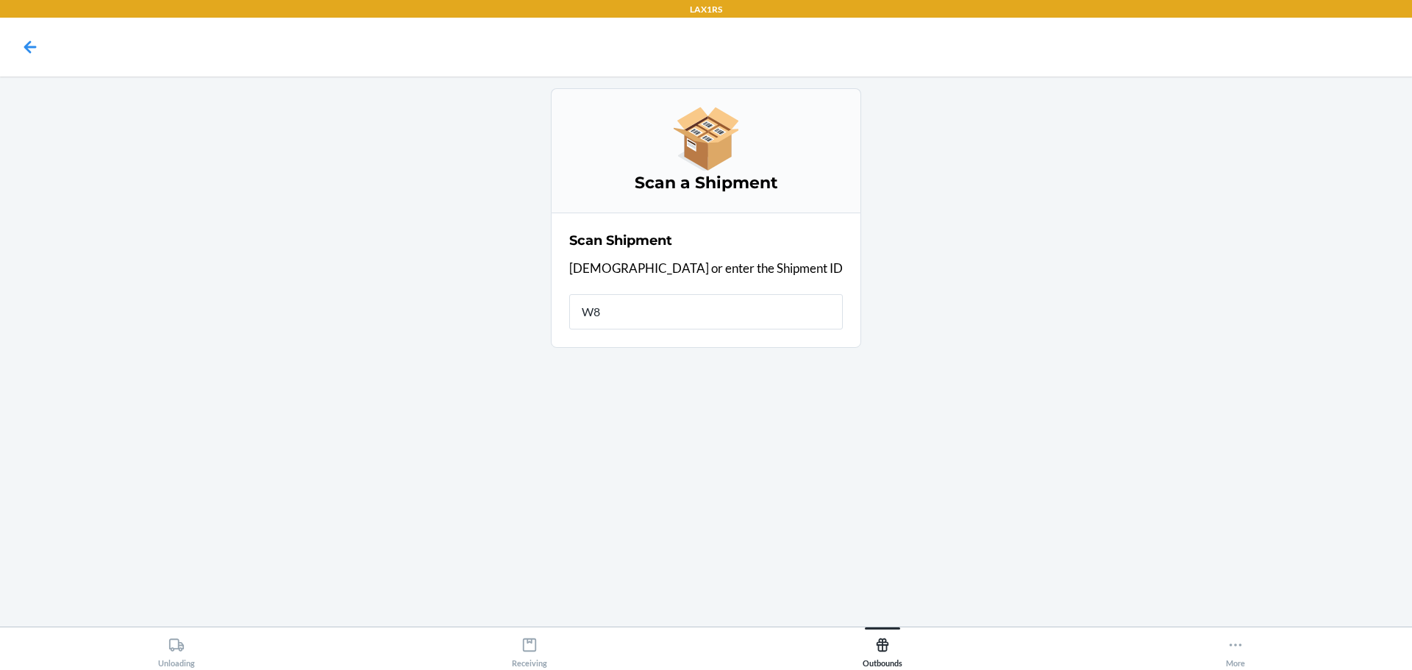
type input "W8ED"
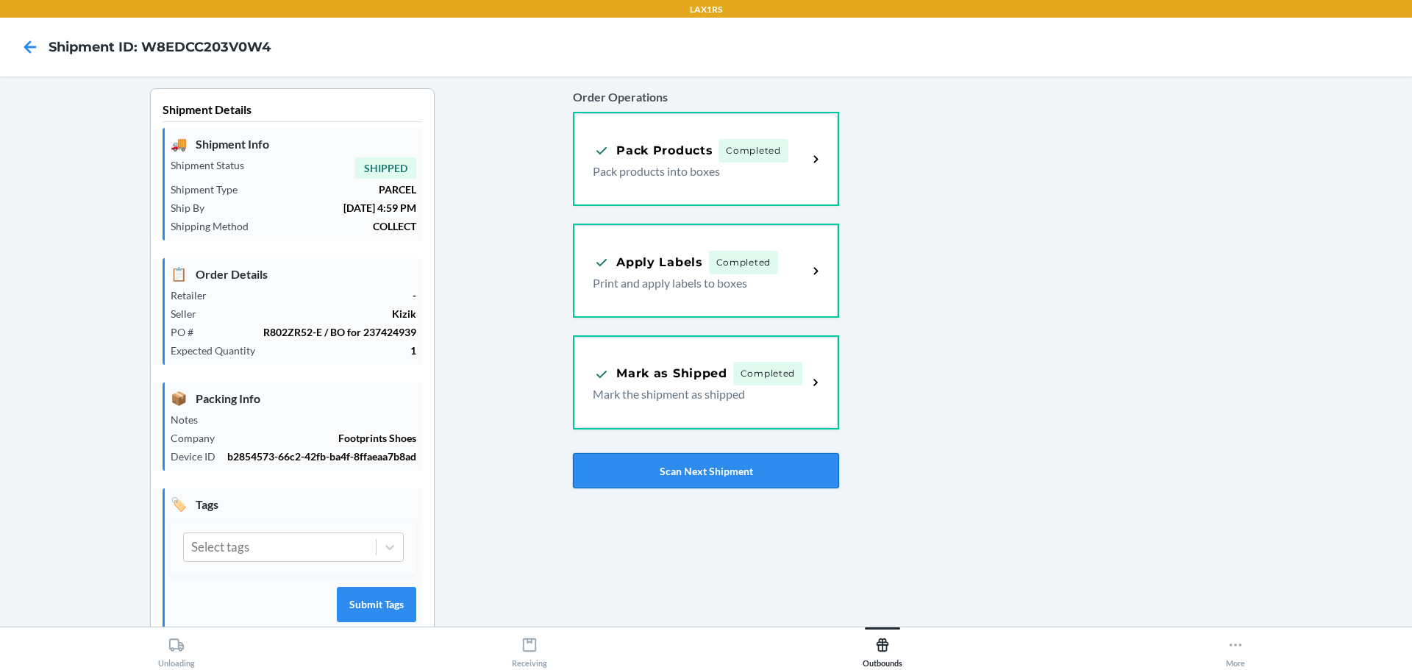
click at [738, 471] on button "Scan Next Shipment" at bounding box center [705, 470] width 265 height 35
click at [699, 468] on button "Scan Next Shipment" at bounding box center [705, 470] width 265 height 35
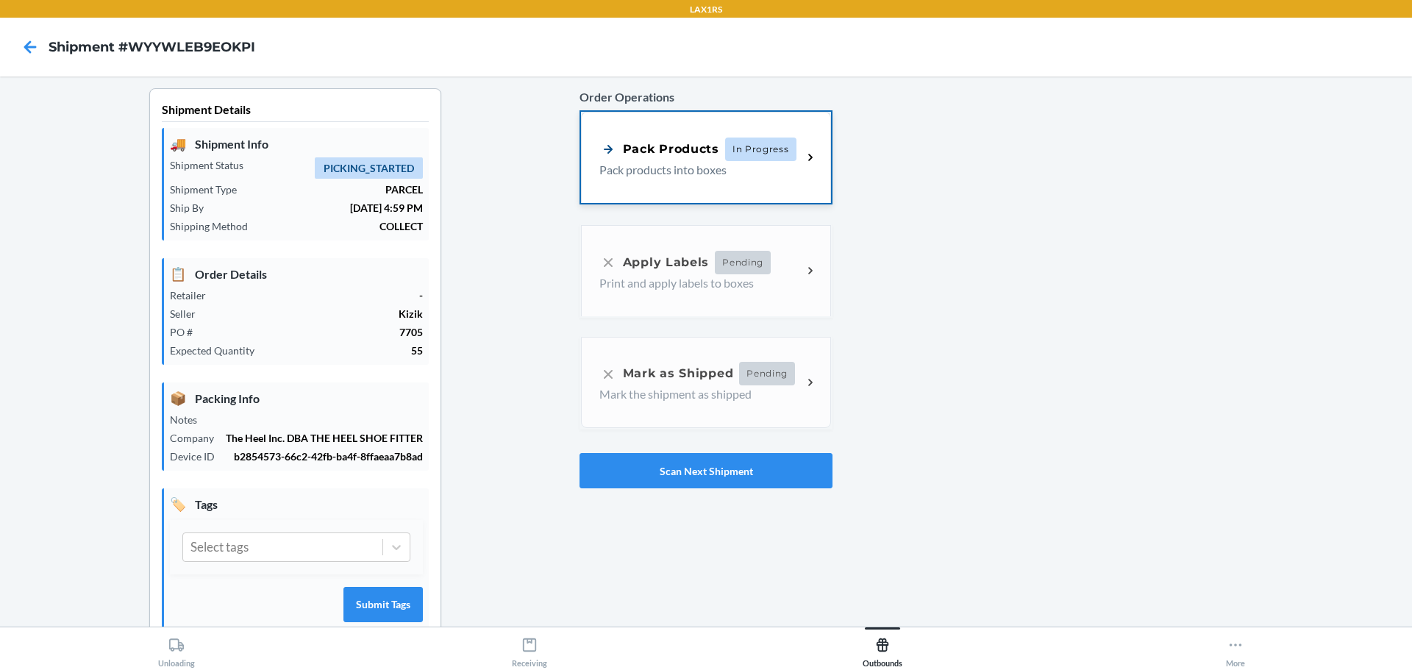
click at [731, 168] on p "Pack products into boxes" at bounding box center [694, 170] width 191 height 18
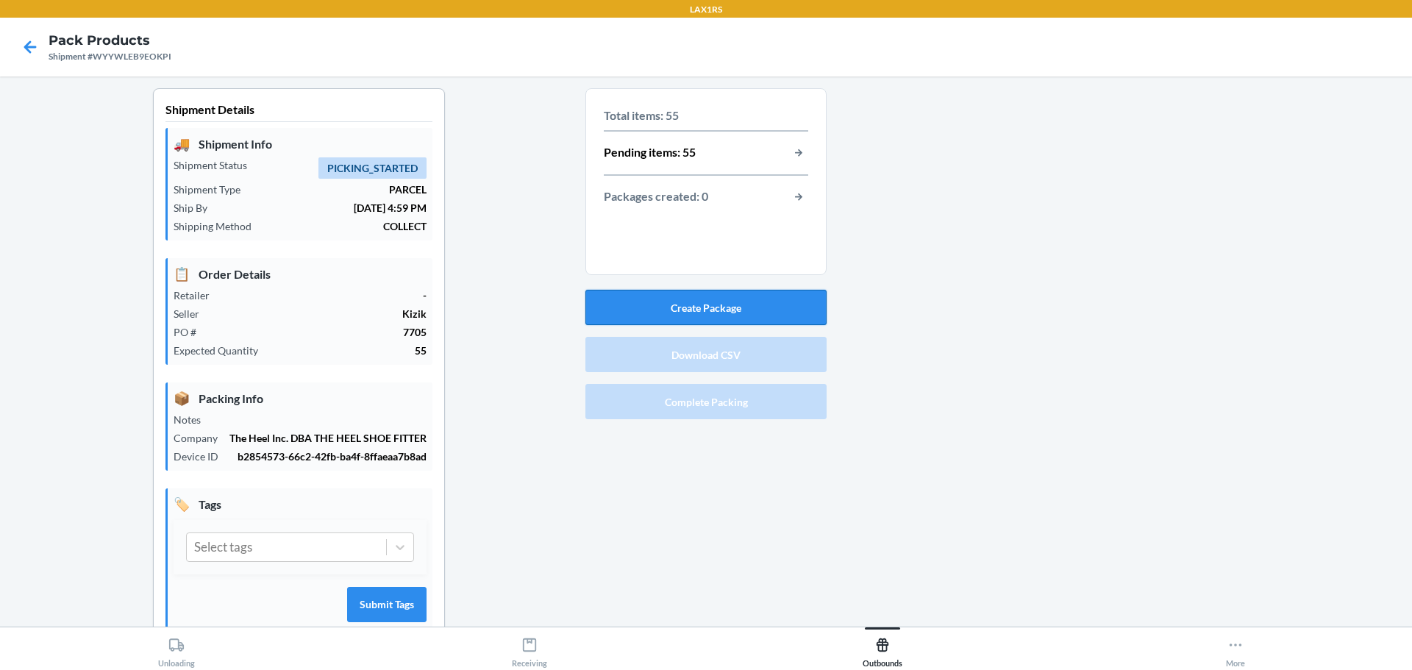
click at [715, 304] on button "Create Package" at bounding box center [705, 307] width 241 height 35
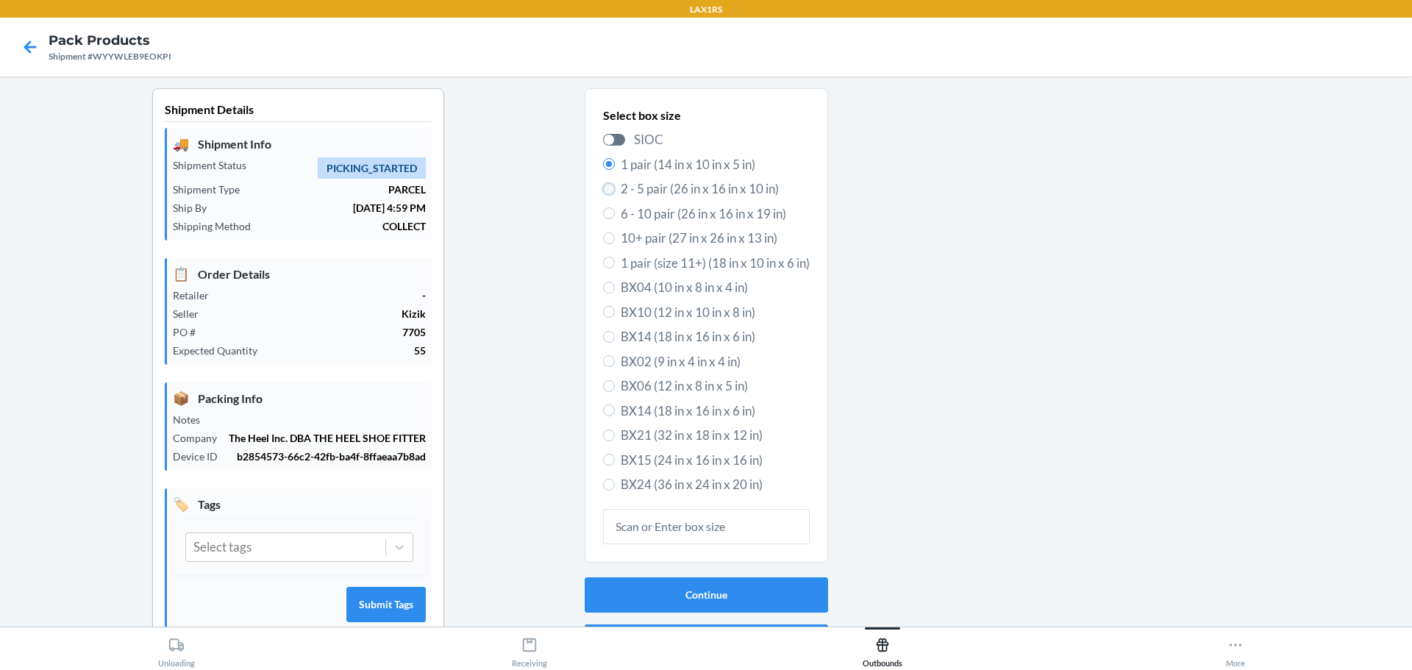
click at [605, 185] on input "2 - 5 pair (26 in x 16 in x 10 in)" at bounding box center [609, 189] width 12 height 12
radio input "true"
radio input "false"
click at [715, 595] on button "Continue" at bounding box center [706, 594] width 243 height 35
